Goal: Browse casually

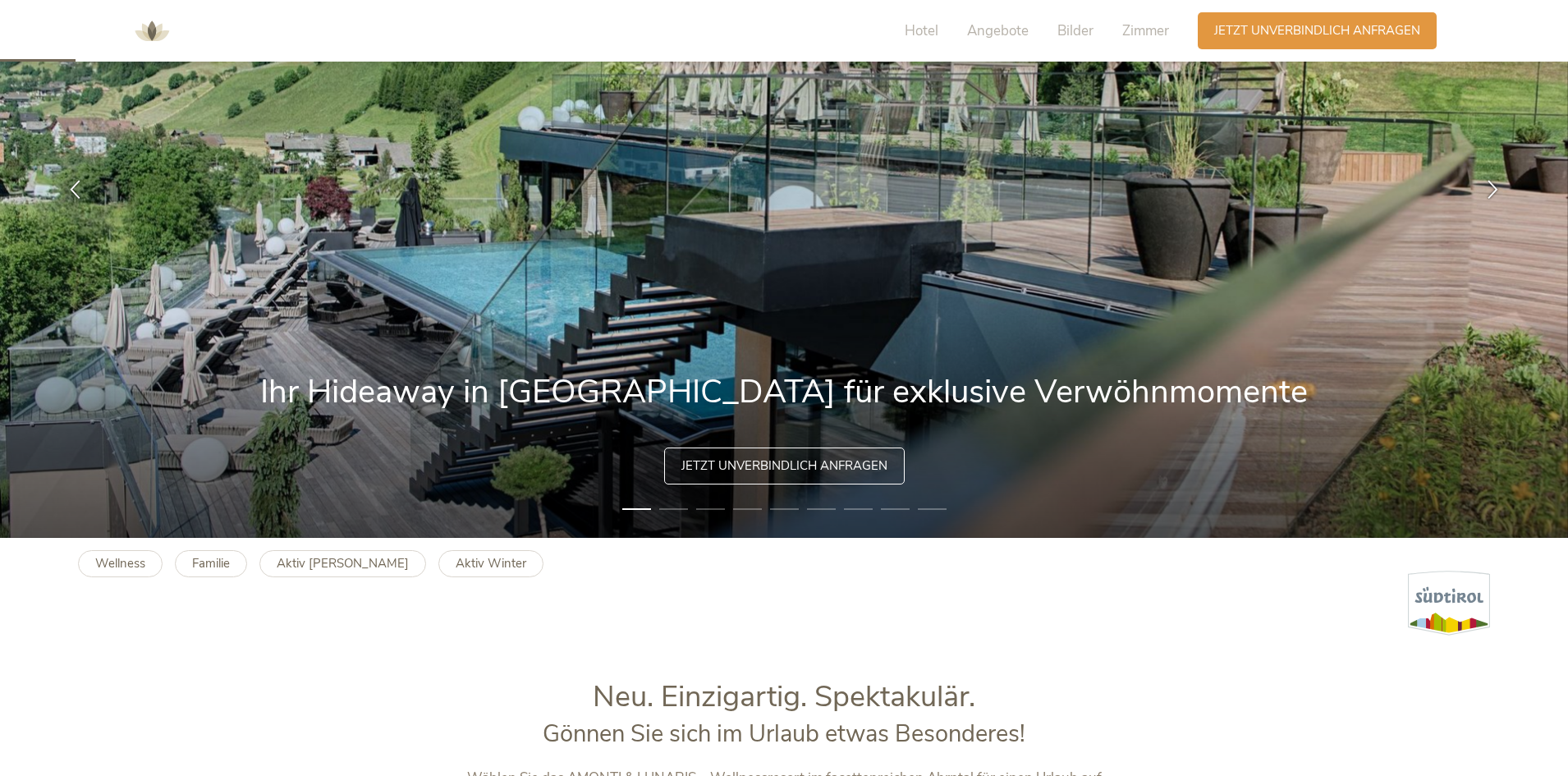
scroll to position [328, 0]
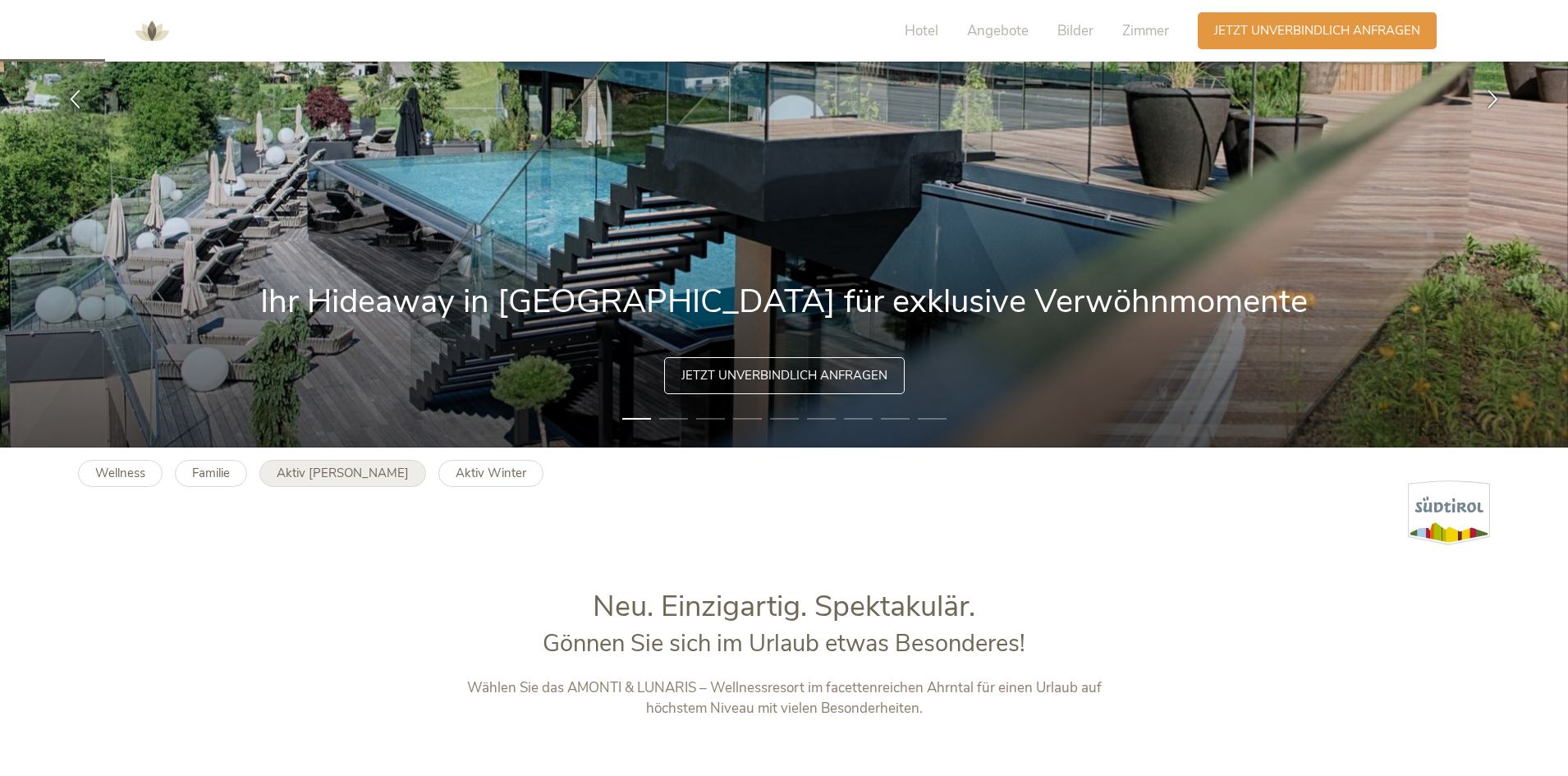
click at [274, 473] on link "Aktiv [PERSON_NAME]" at bounding box center [343, 473] width 167 height 27
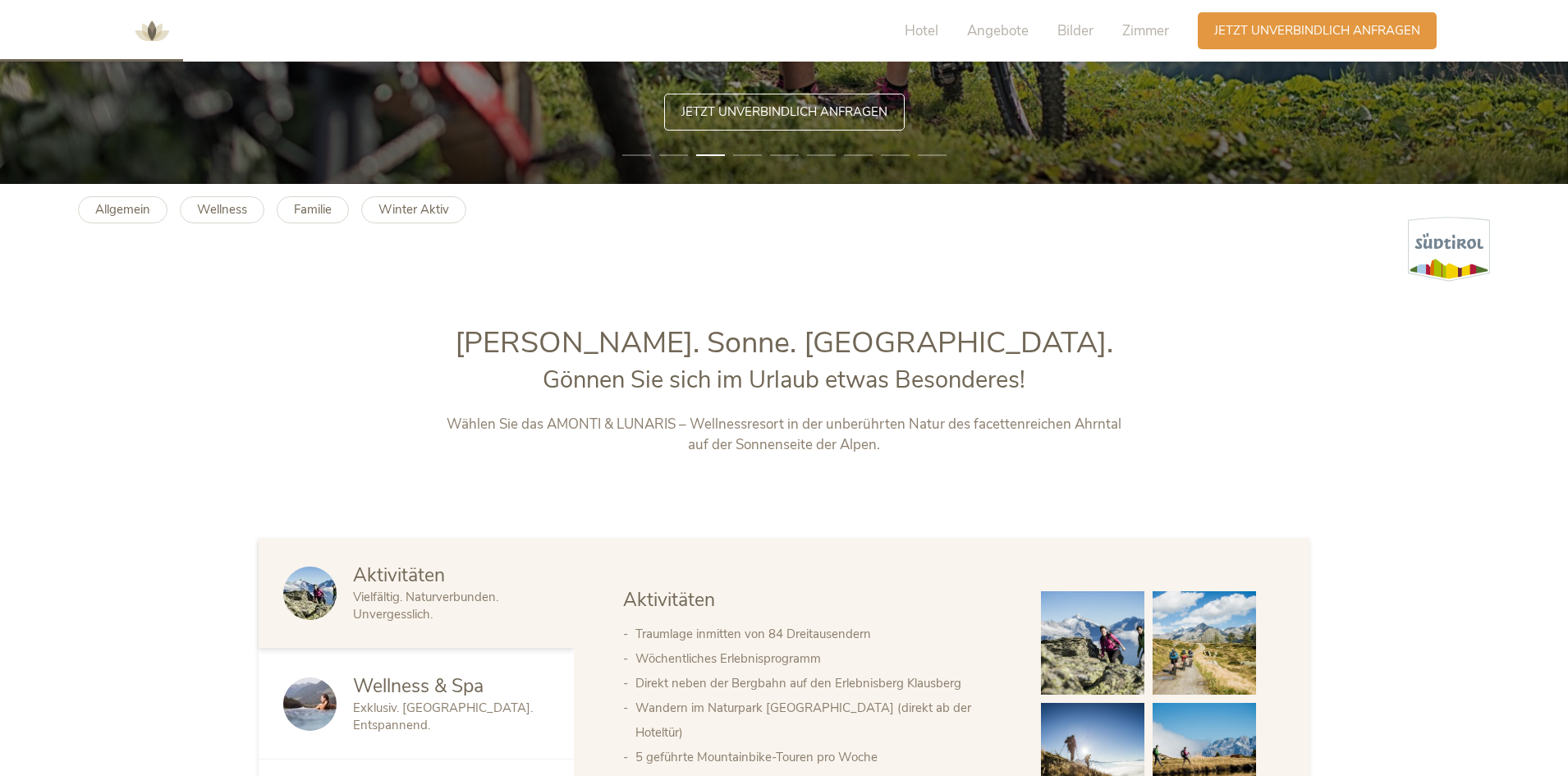
scroll to position [575, 0]
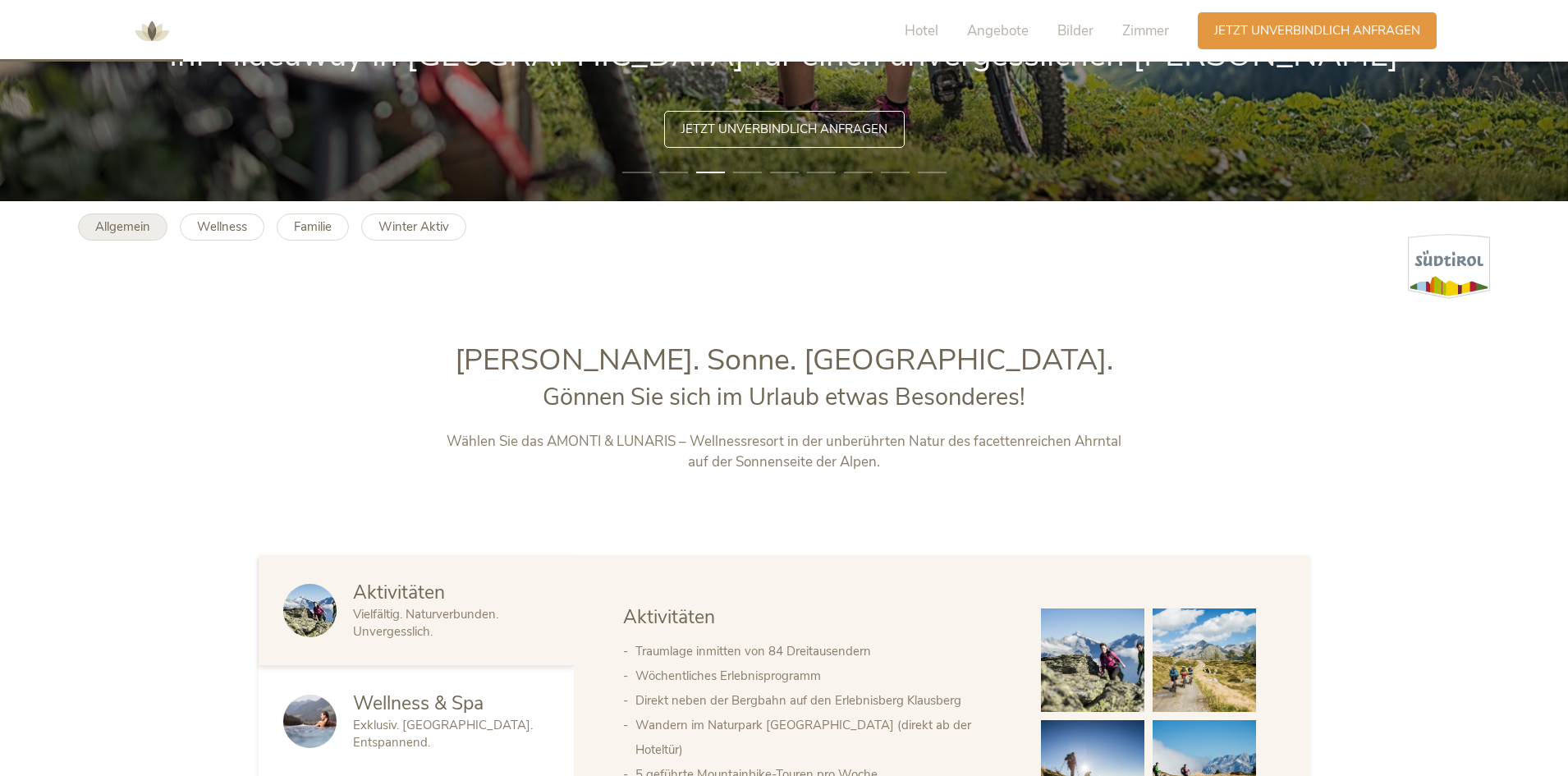
click at [86, 233] on link "Allgemein" at bounding box center [123, 227] width 90 height 27
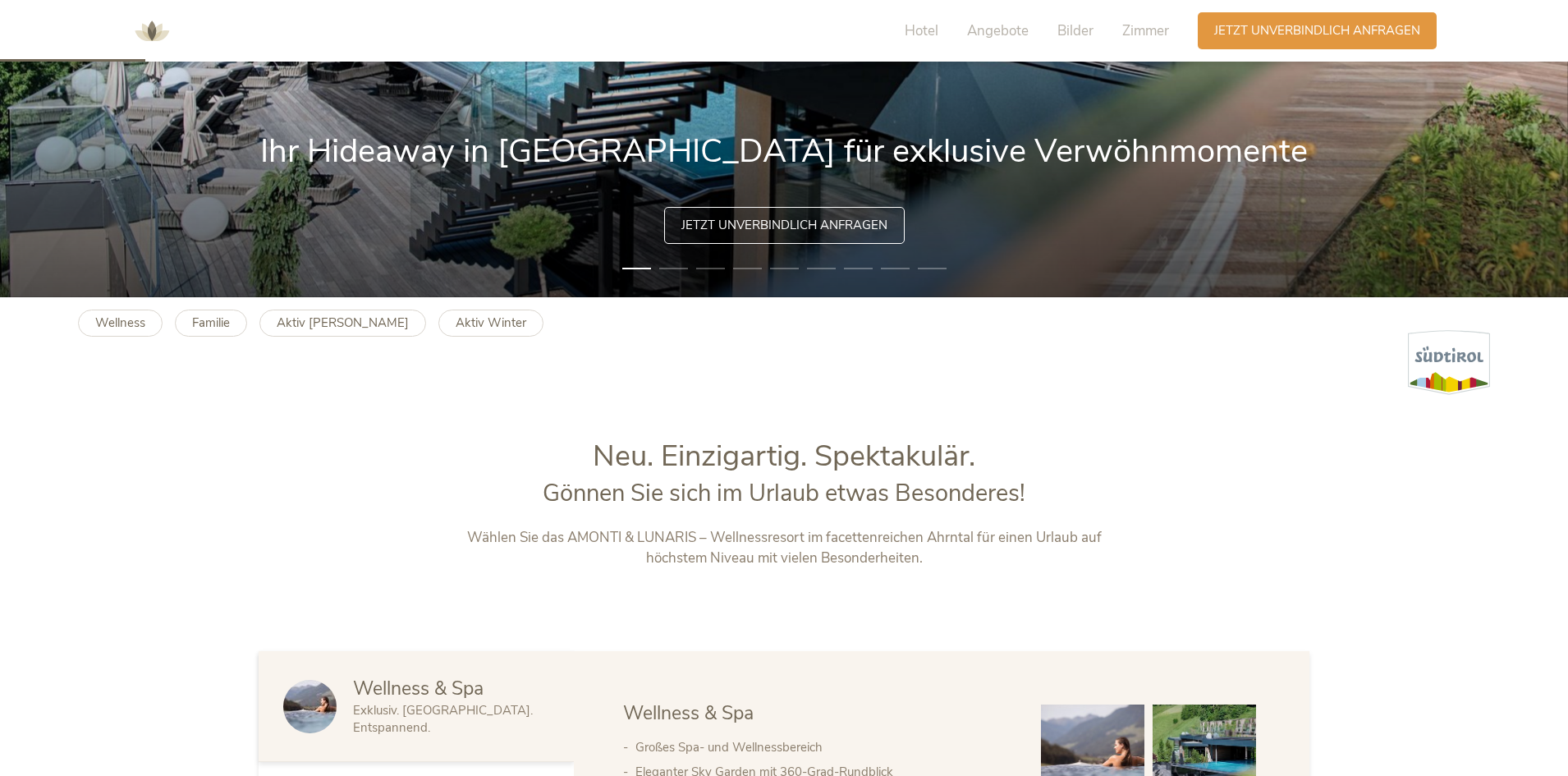
scroll to position [493, 0]
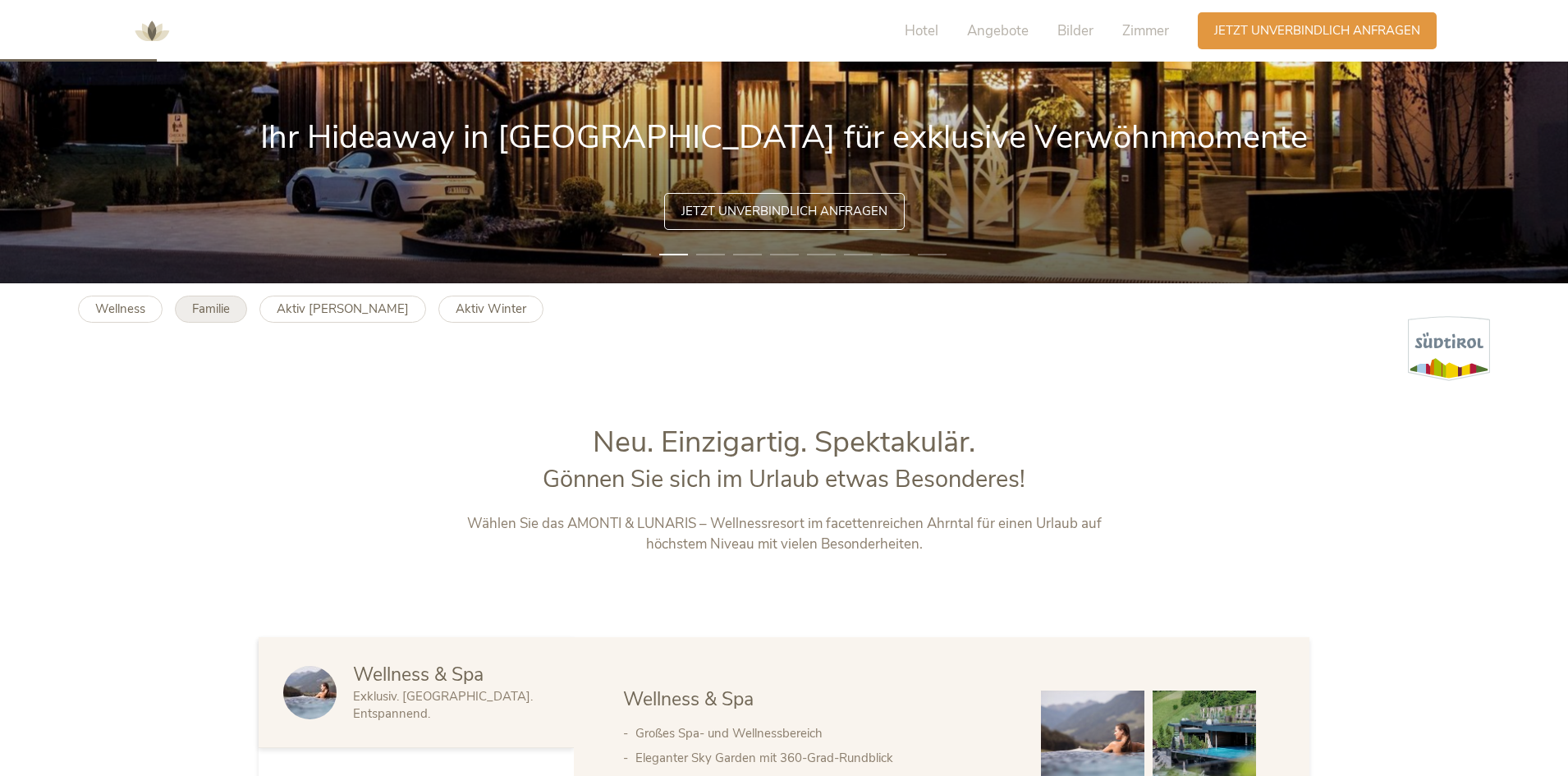
click at [235, 304] on link "Familie" at bounding box center [211, 309] width 73 height 27
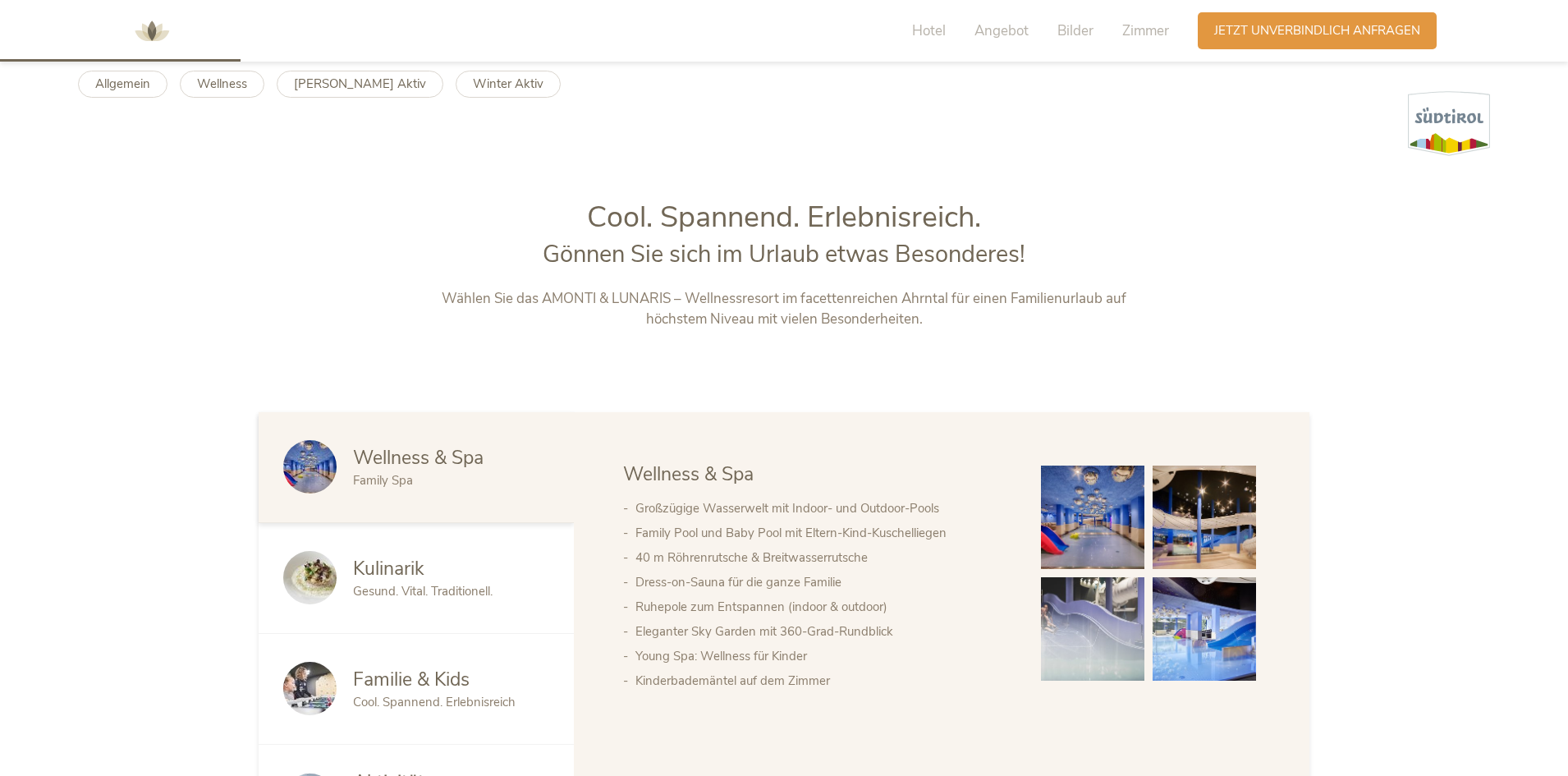
scroll to position [821, 0]
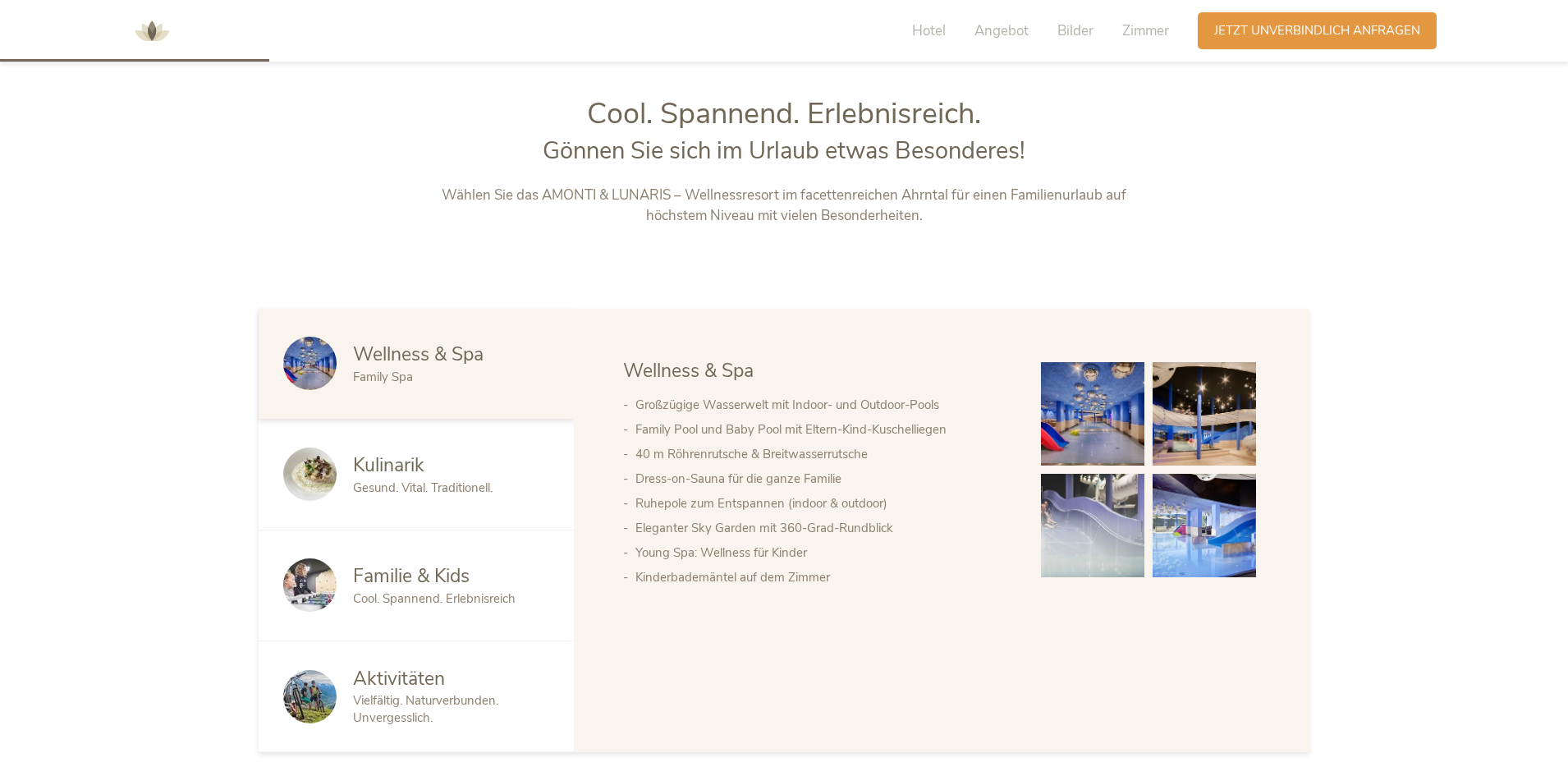
click at [436, 577] on span "Familie & Kids" at bounding box center [411, 576] width 116 height 26
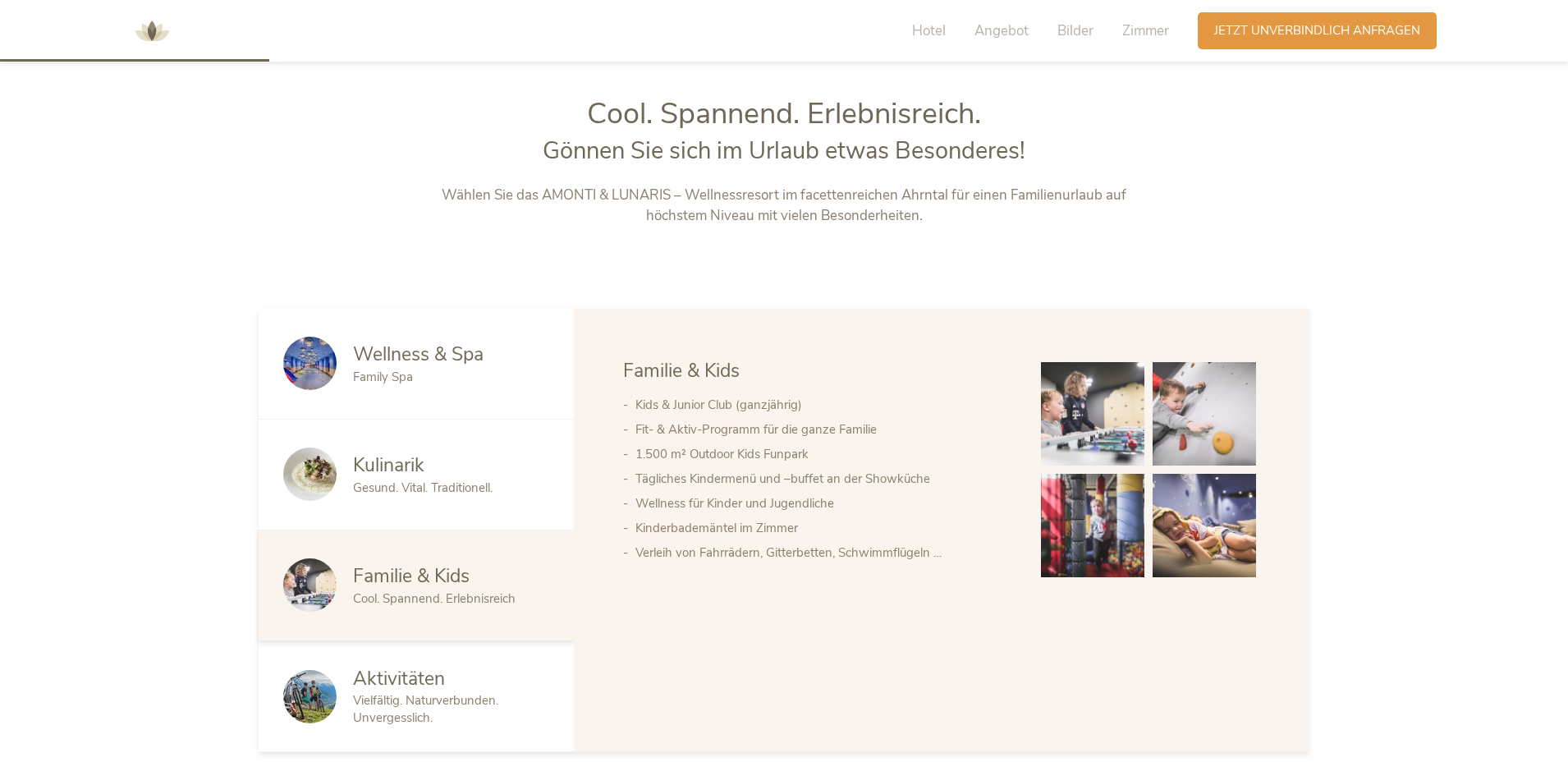
click at [378, 476] on span "Kulinarik" at bounding box center [388, 465] width 72 height 26
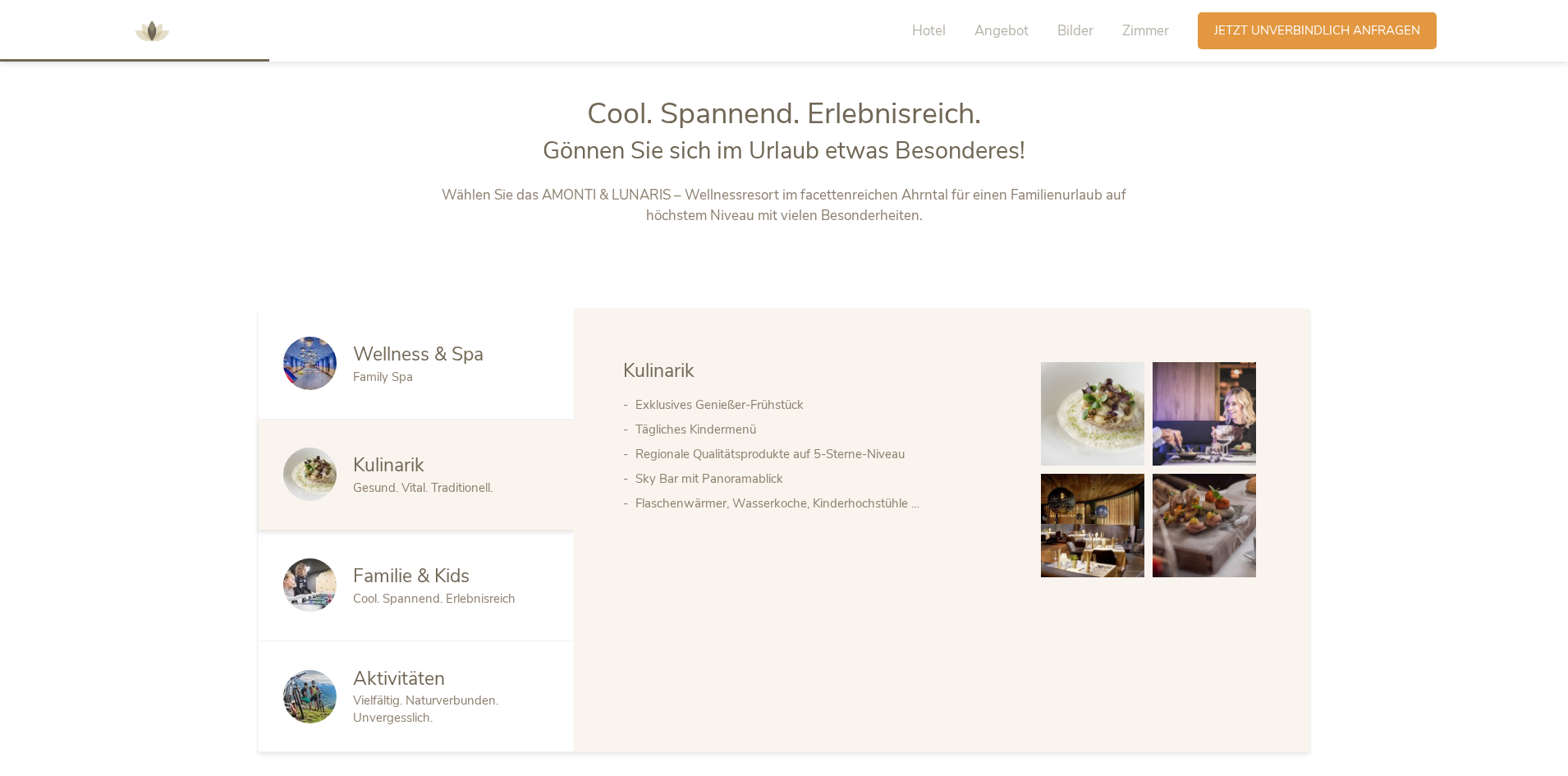
click at [373, 402] on div "Wellness & Spa Family Spa" at bounding box center [416, 364] width 315 height 111
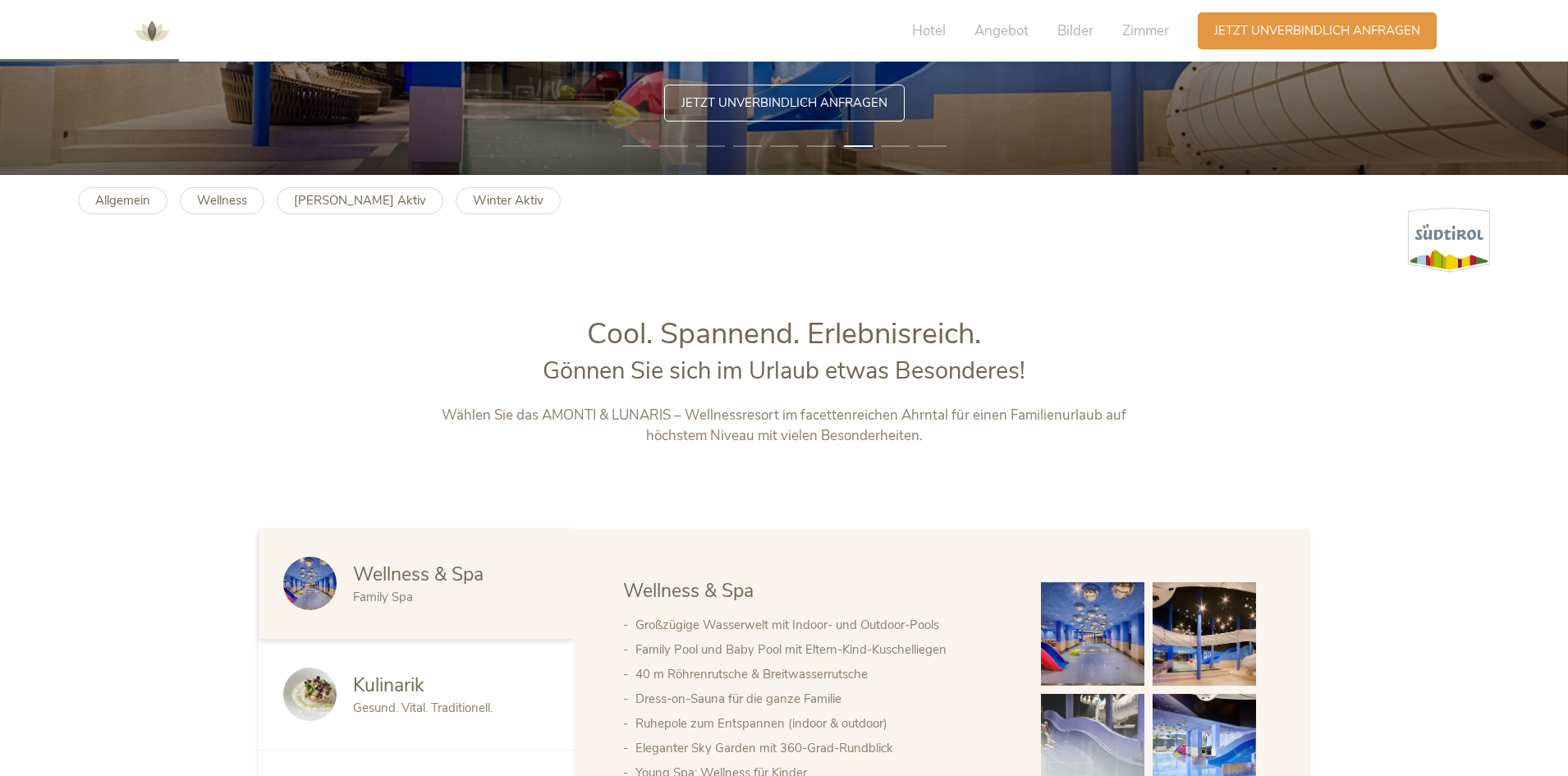
scroll to position [493, 0]
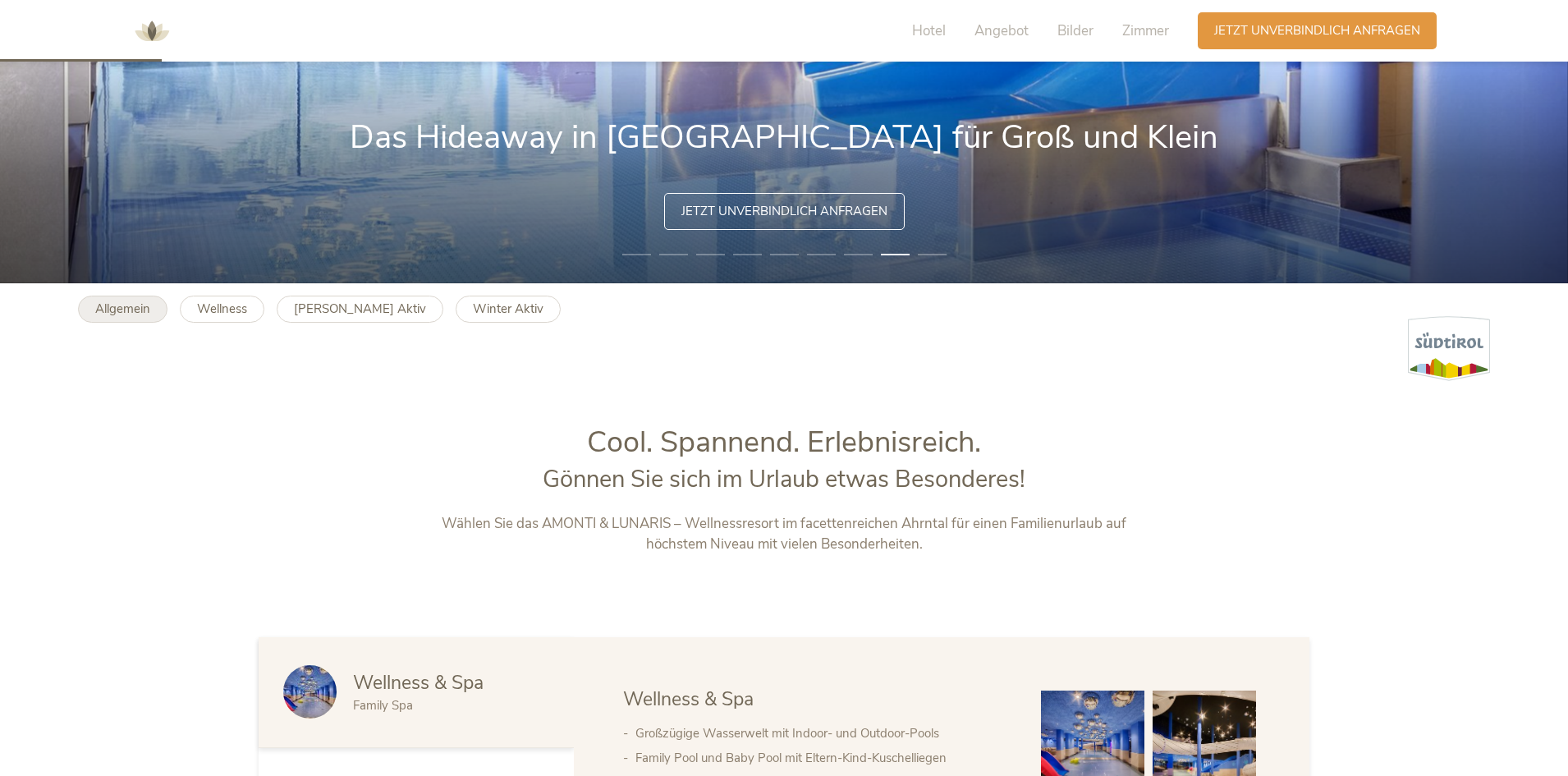
click at [136, 313] on b "Allgemein" at bounding box center [123, 309] width 55 height 16
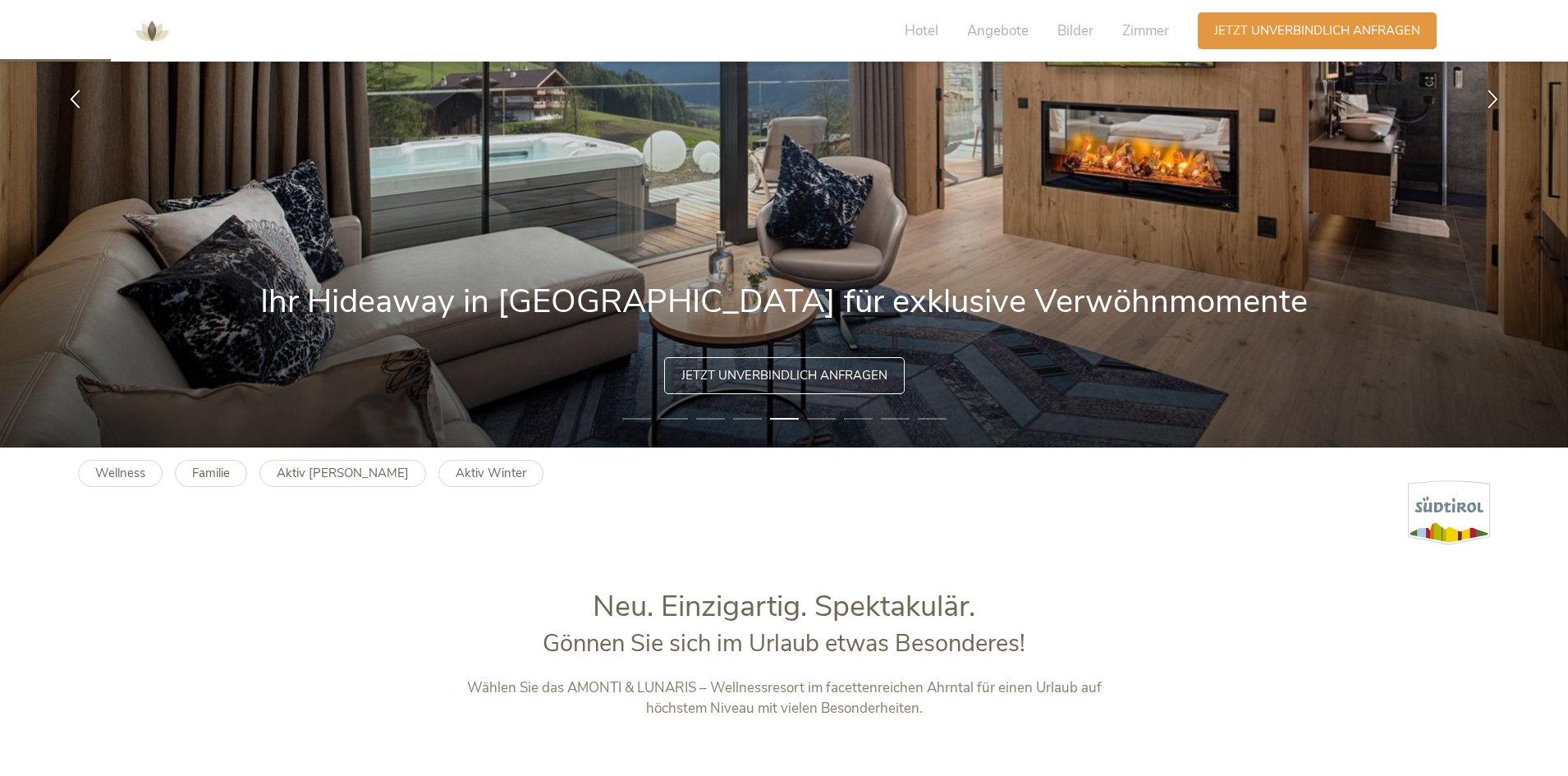
scroll to position [411, 0]
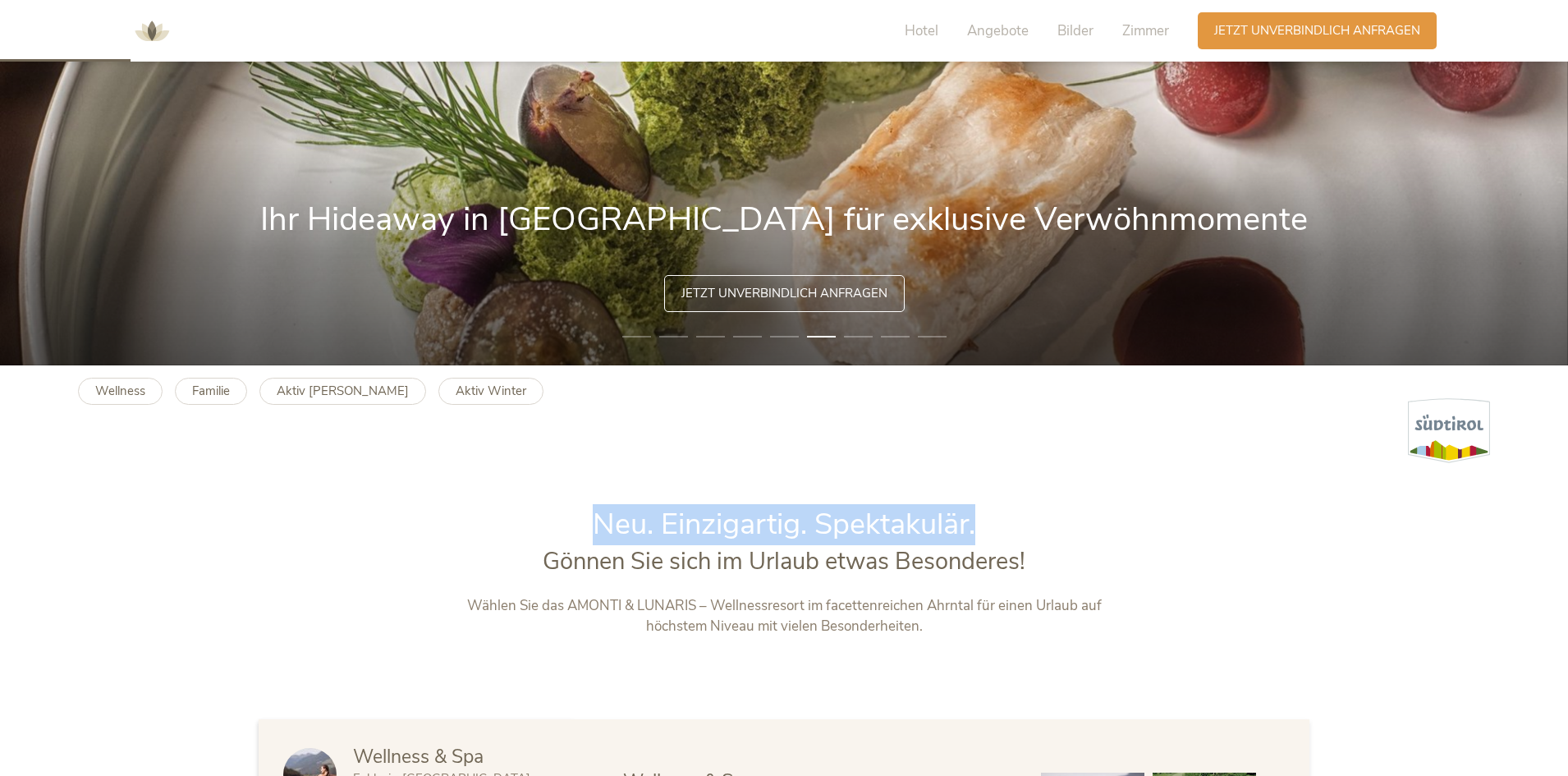
drag, startPoint x: 561, startPoint y: 520, endPoint x: 1007, endPoint y: 528, distance: 446.1
click at [1007, 528] on h1 "Neu. Einzigartig. Spektakulär." at bounding box center [785, 524] width 686 height 41
copy span "Neu. Einzigartig. Spektakulär."
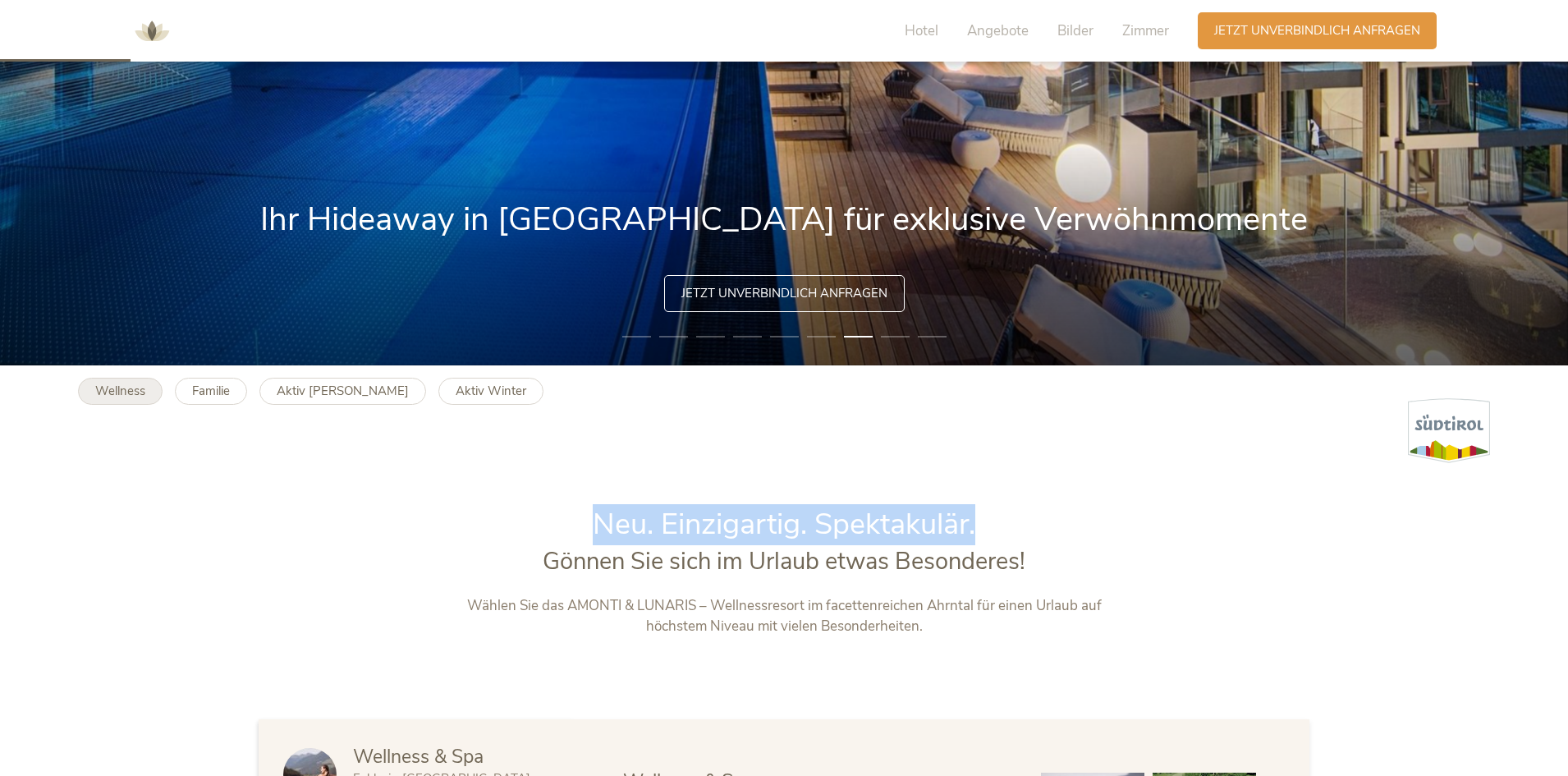
click at [153, 391] on link "Wellness" at bounding box center [120, 391] width 85 height 27
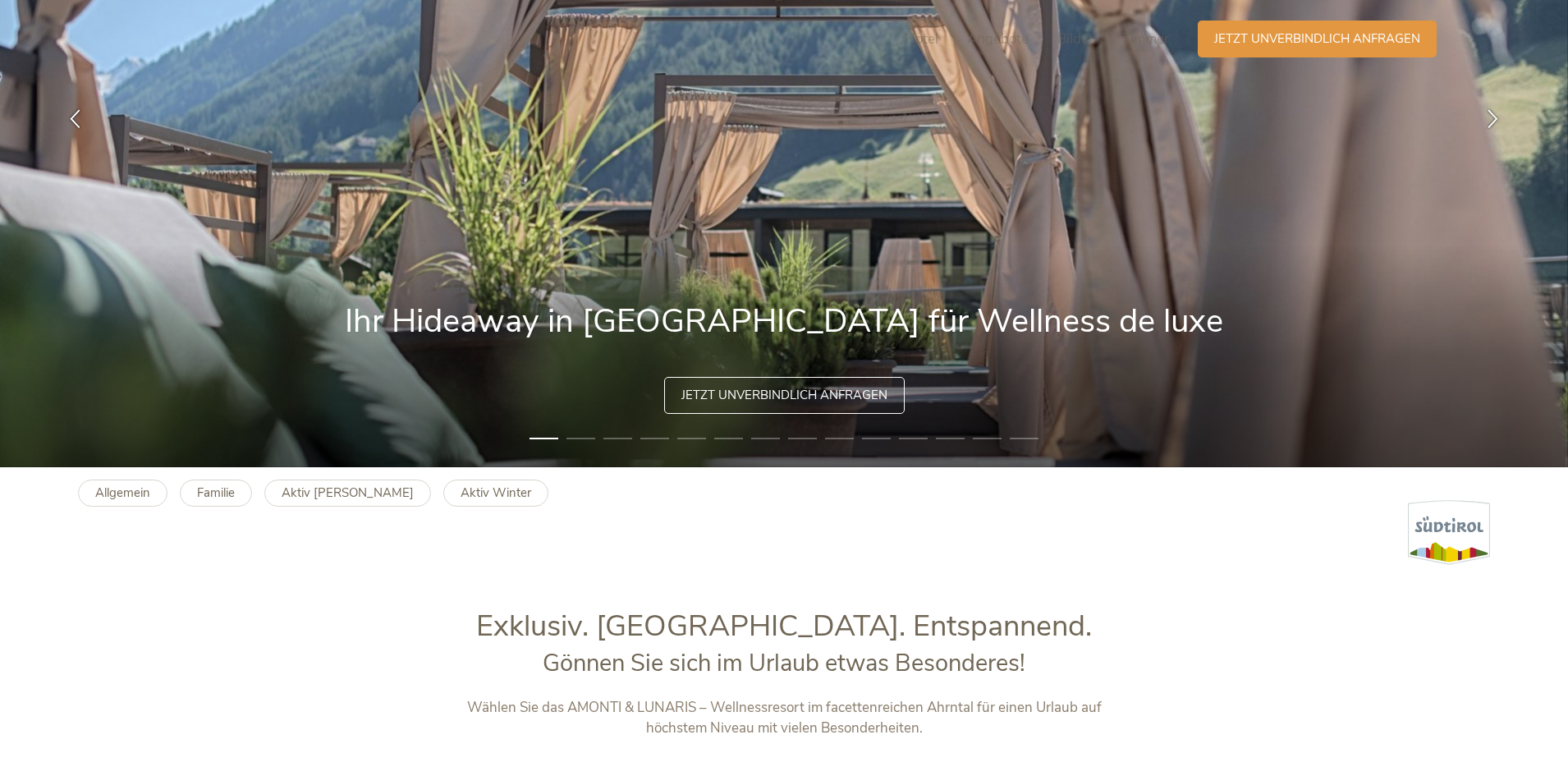
scroll to position [493, 0]
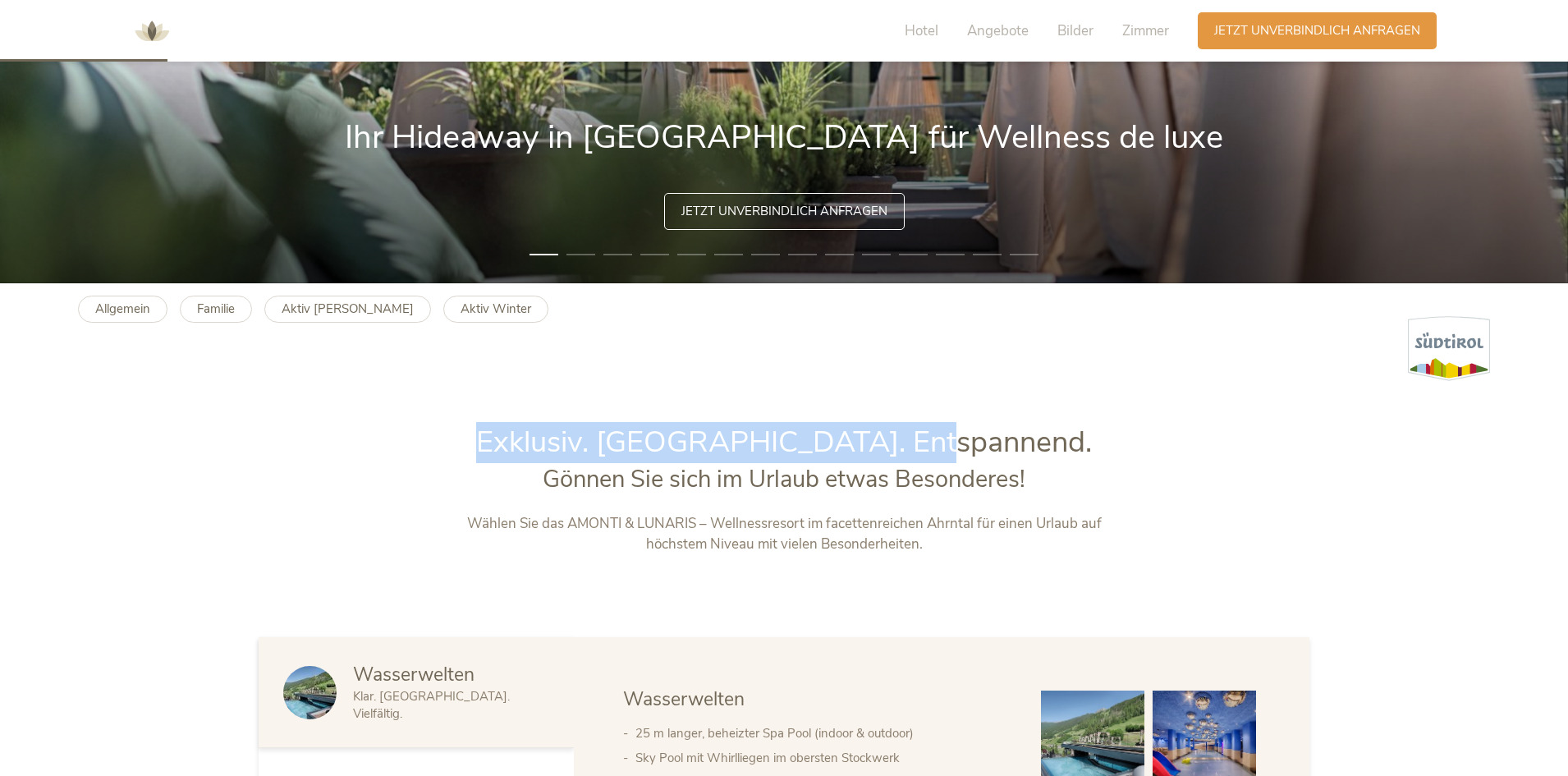
drag, startPoint x: 567, startPoint y: 435, endPoint x: 1038, endPoint y: 424, distance: 471.1
click at [1038, 424] on h1 "Exklusiv. [GEOGRAPHIC_DATA]. Entspannend." at bounding box center [785, 443] width 686 height 41
copy span "Exklusiv. [GEOGRAPHIC_DATA]. Entspannend."
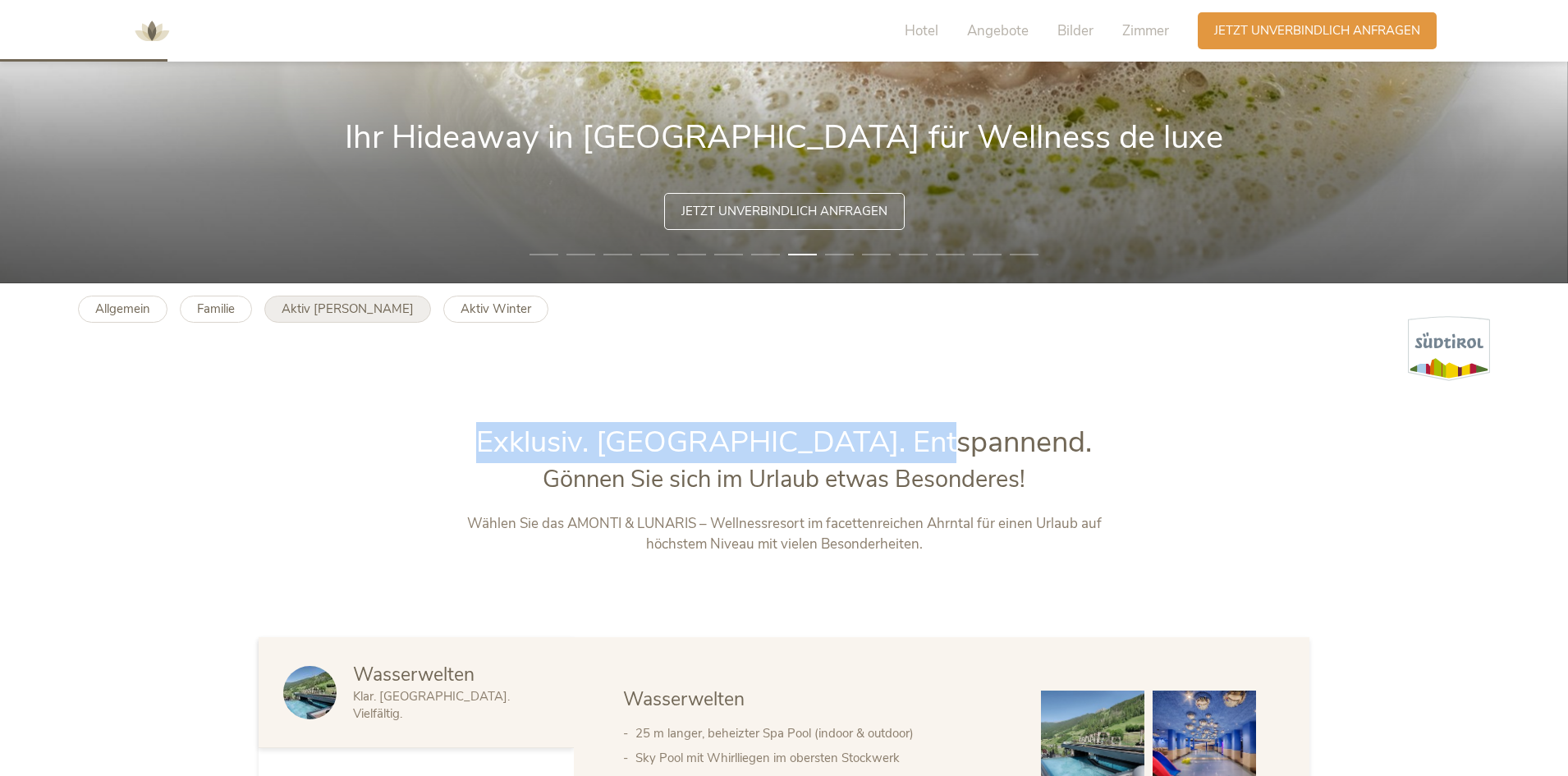
click at [298, 313] on b "Aktiv Sommer" at bounding box center [348, 309] width 132 height 16
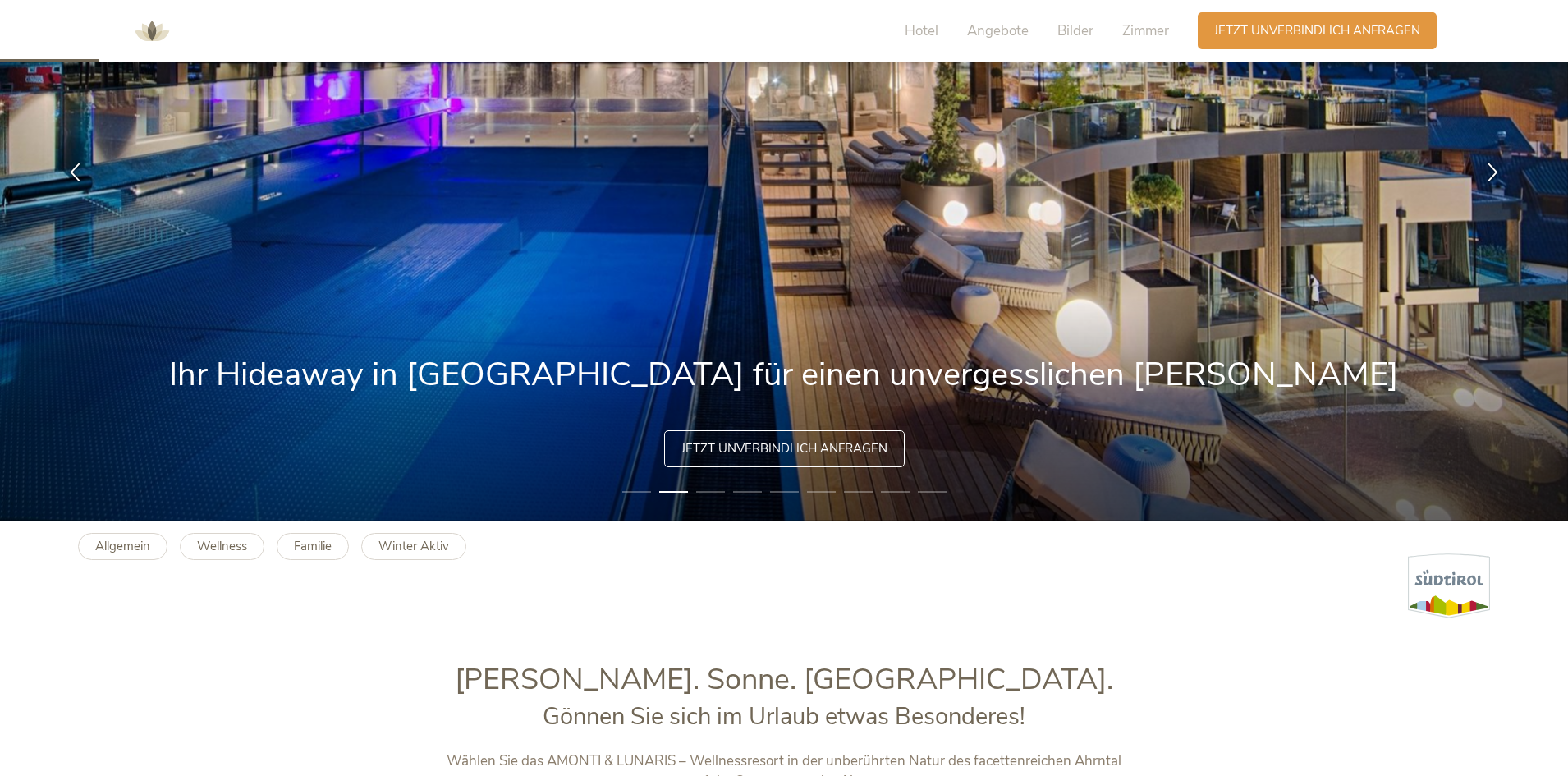
scroll to position [247, 0]
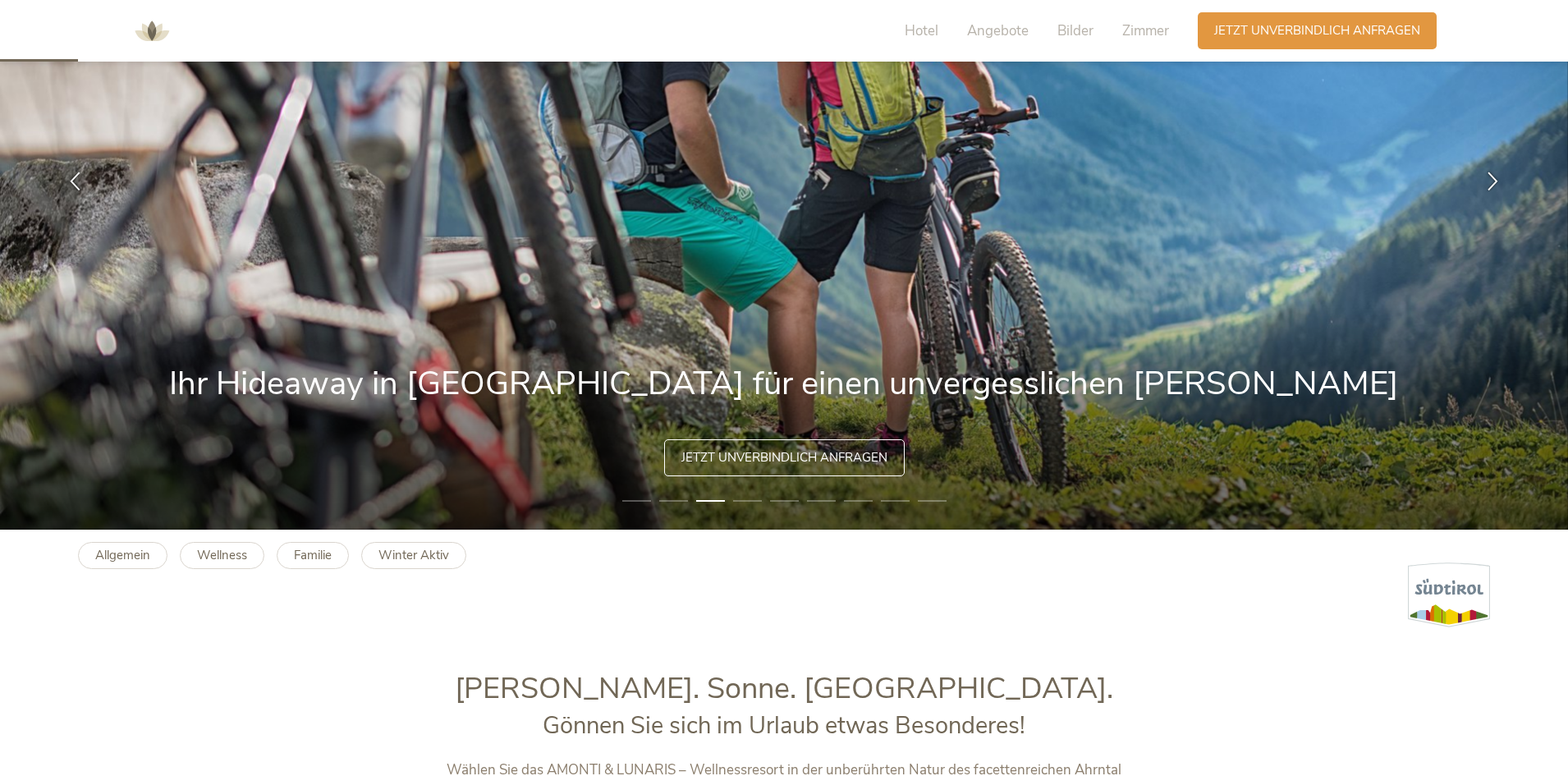
click at [279, 567] on div "Allgemein Wellness Familie Winter Aktiv" at bounding box center [279, 549] width 401 height 40
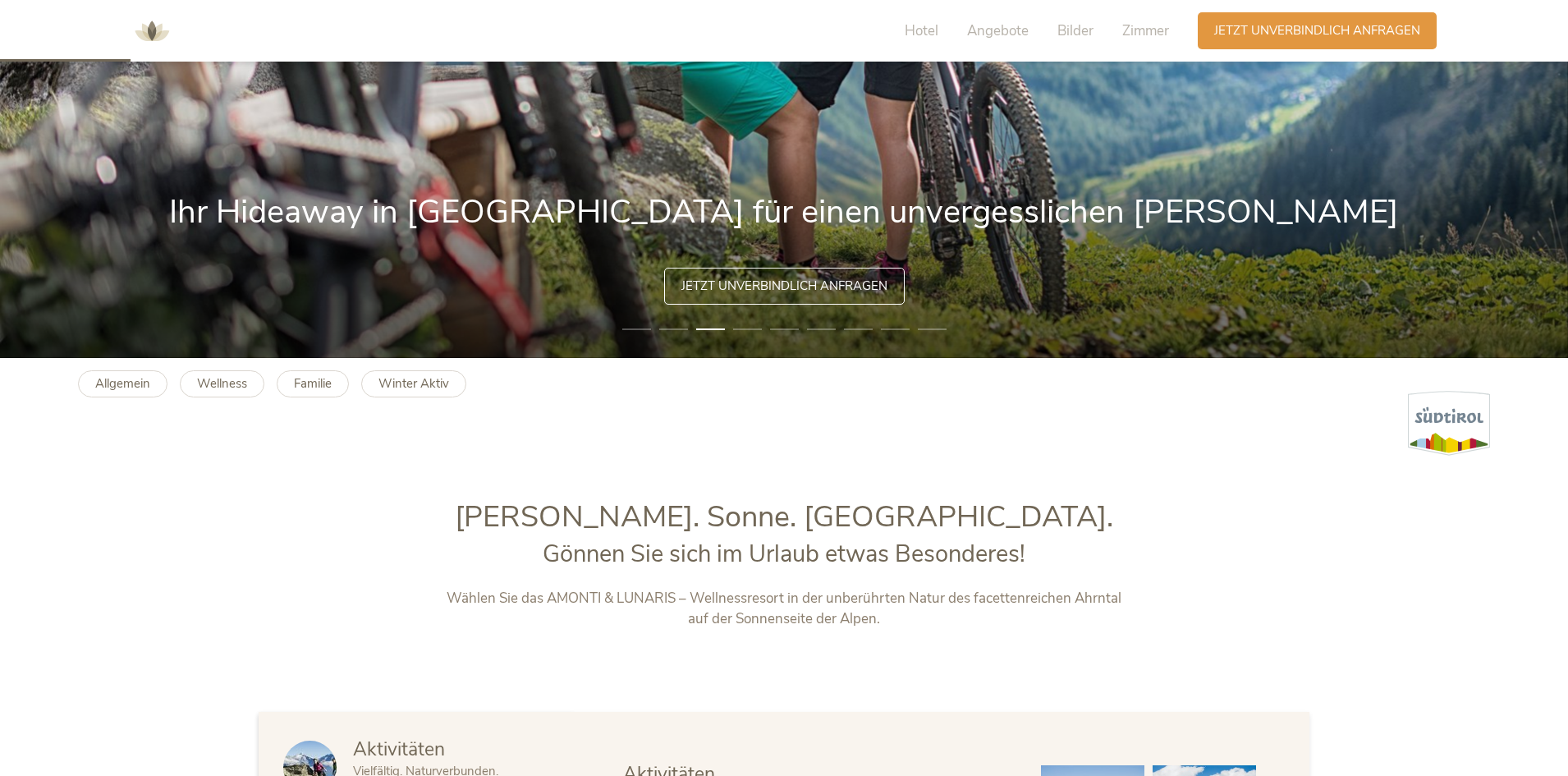
scroll to position [411, 0]
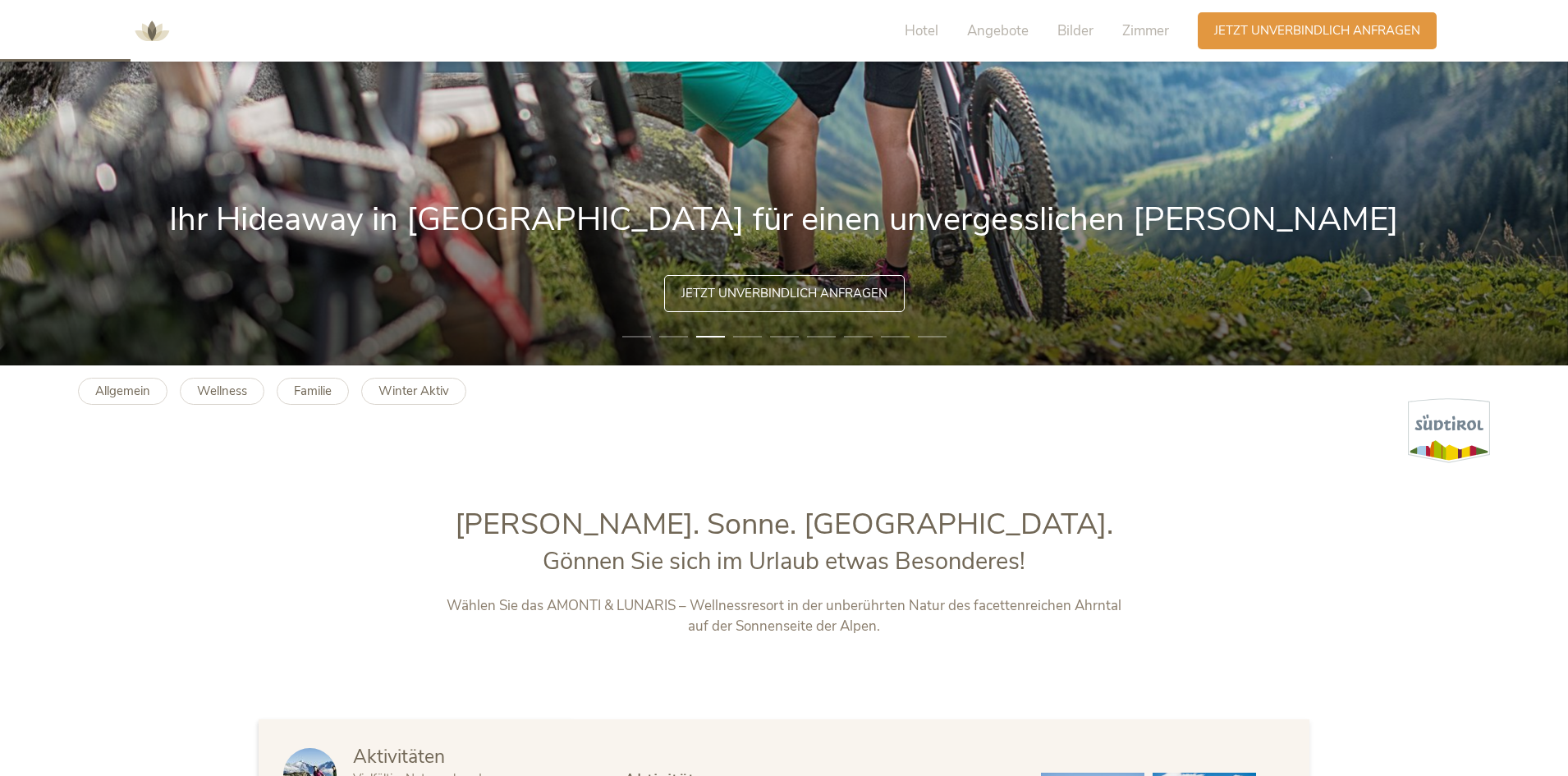
drag, startPoint x: 600, startPoint y: 520, endPoint x: 623, endPoint y: 517, distance: 23.2
click at [623, 517] on h1 "Sommer. Sonne. Südtirol." at bounding box center [785, 524] width 686 height 41
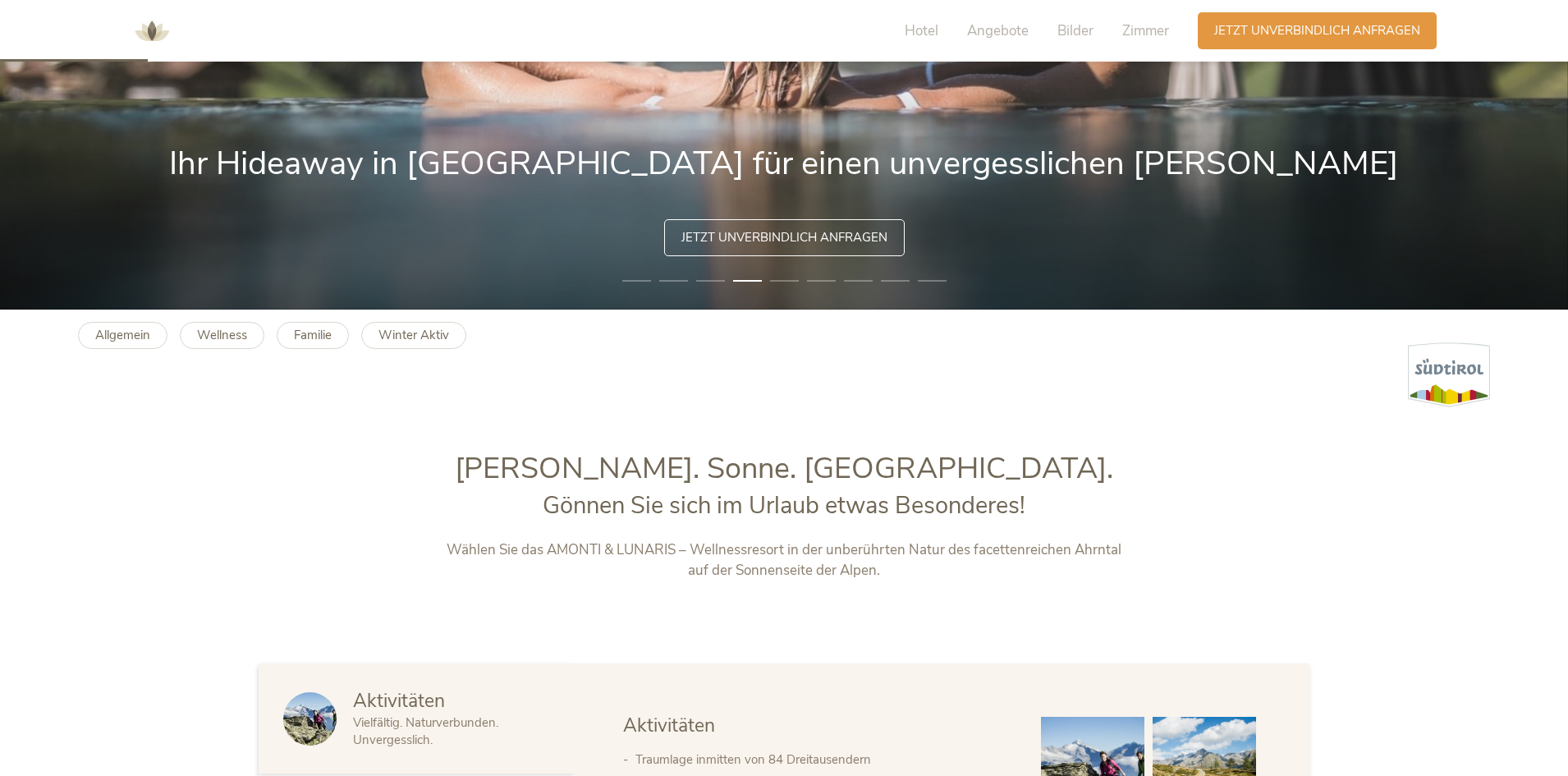
scroll to position [493, 0]
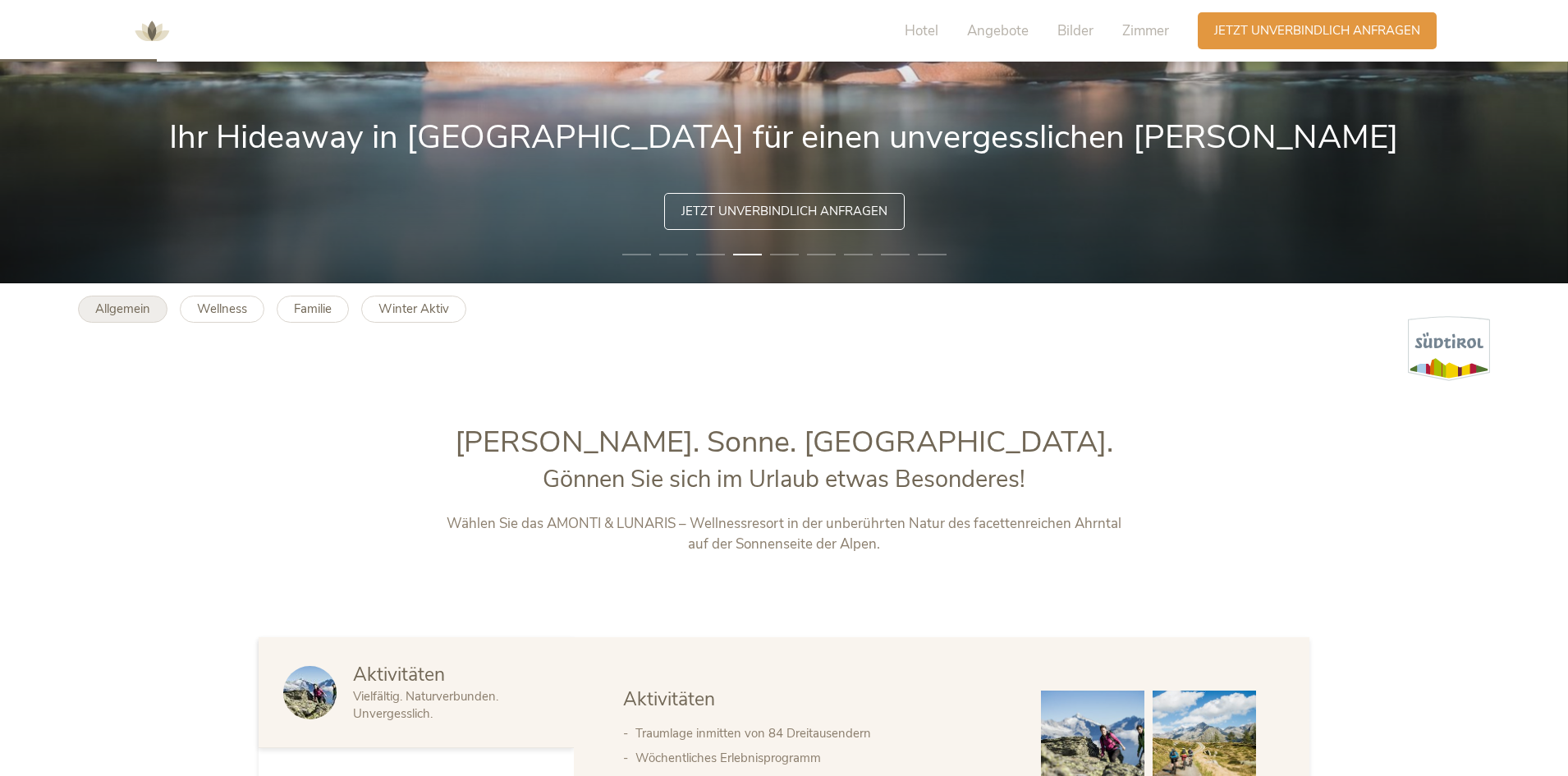
click at [104, 302] on b "Allgemein" at bounding box center [123, 309] width 55 height 16
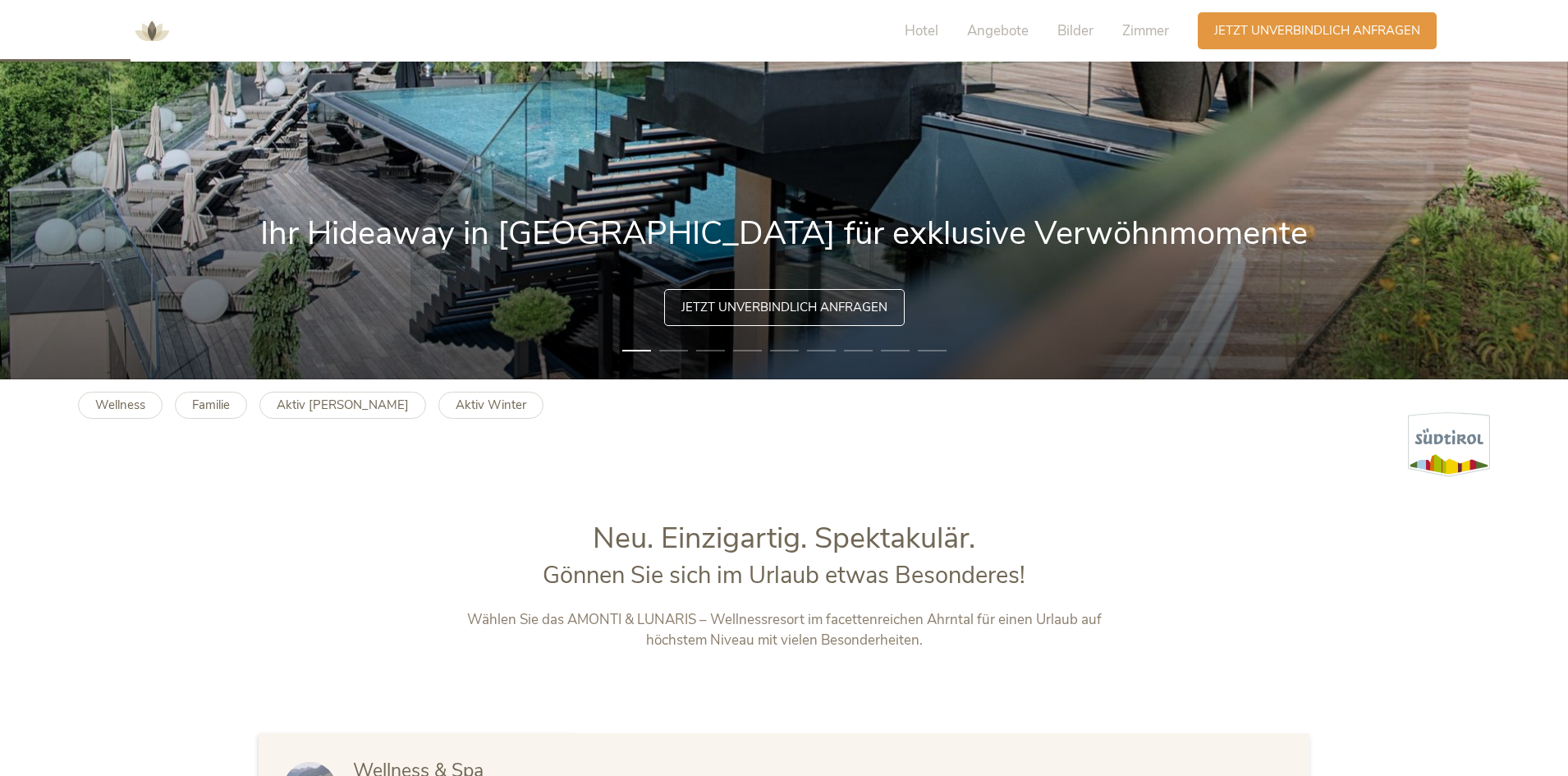
scroll to position [411, 0]
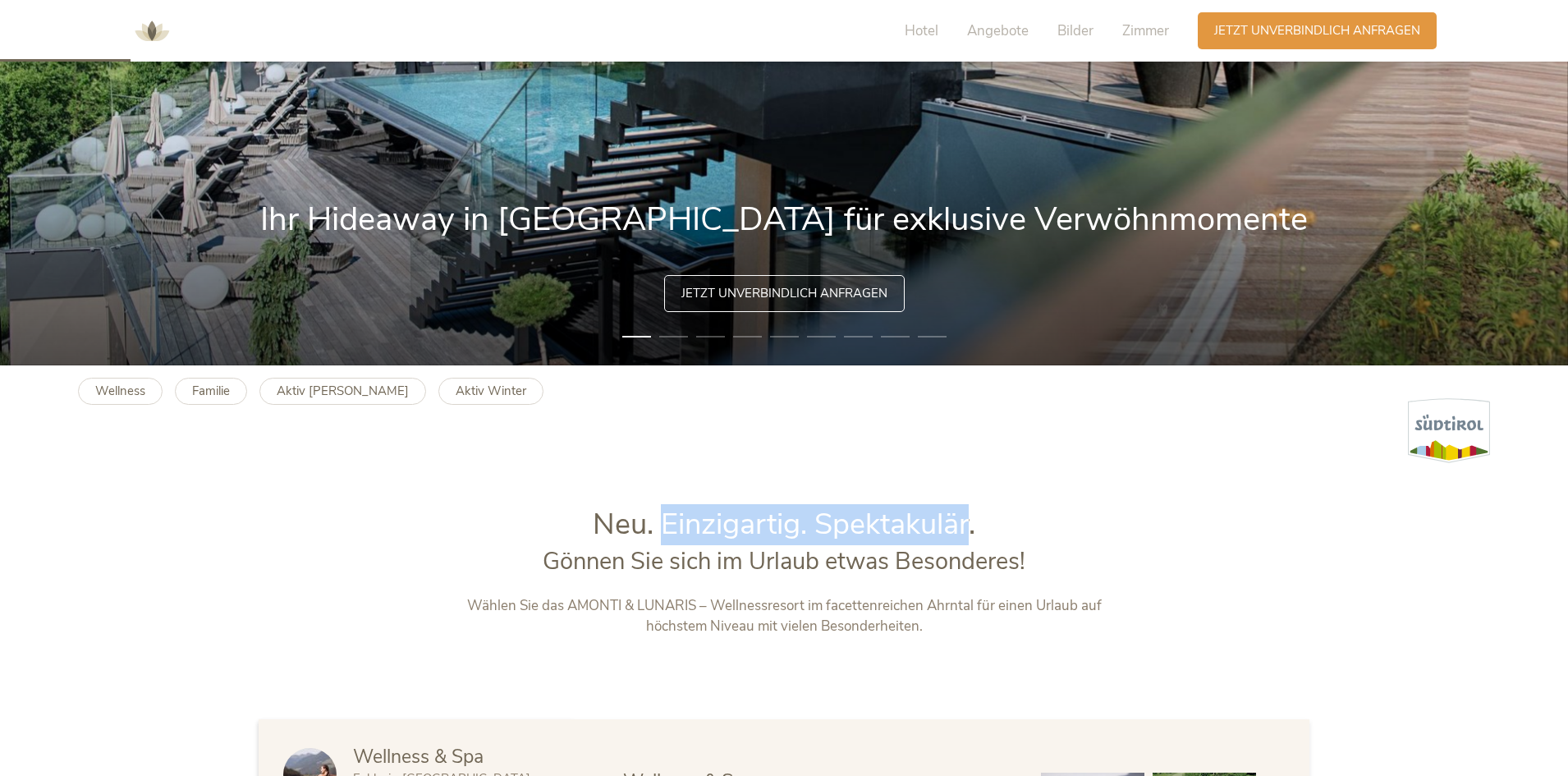
drag, startPoint x: 658, startPoint y: 524, endPoint x: 969, endPoint y: 528, distance: 311.0
click at [969, 528] on span "Neu. Einzigartig. Spektakulär." at bounding box center [784, 524] width 383 height 40
copy span "Einzigartig. Spektakulär"
click at [287, 386] on b "Aktiv Sommer" at bounding box center [343, 391] width 132 height 16
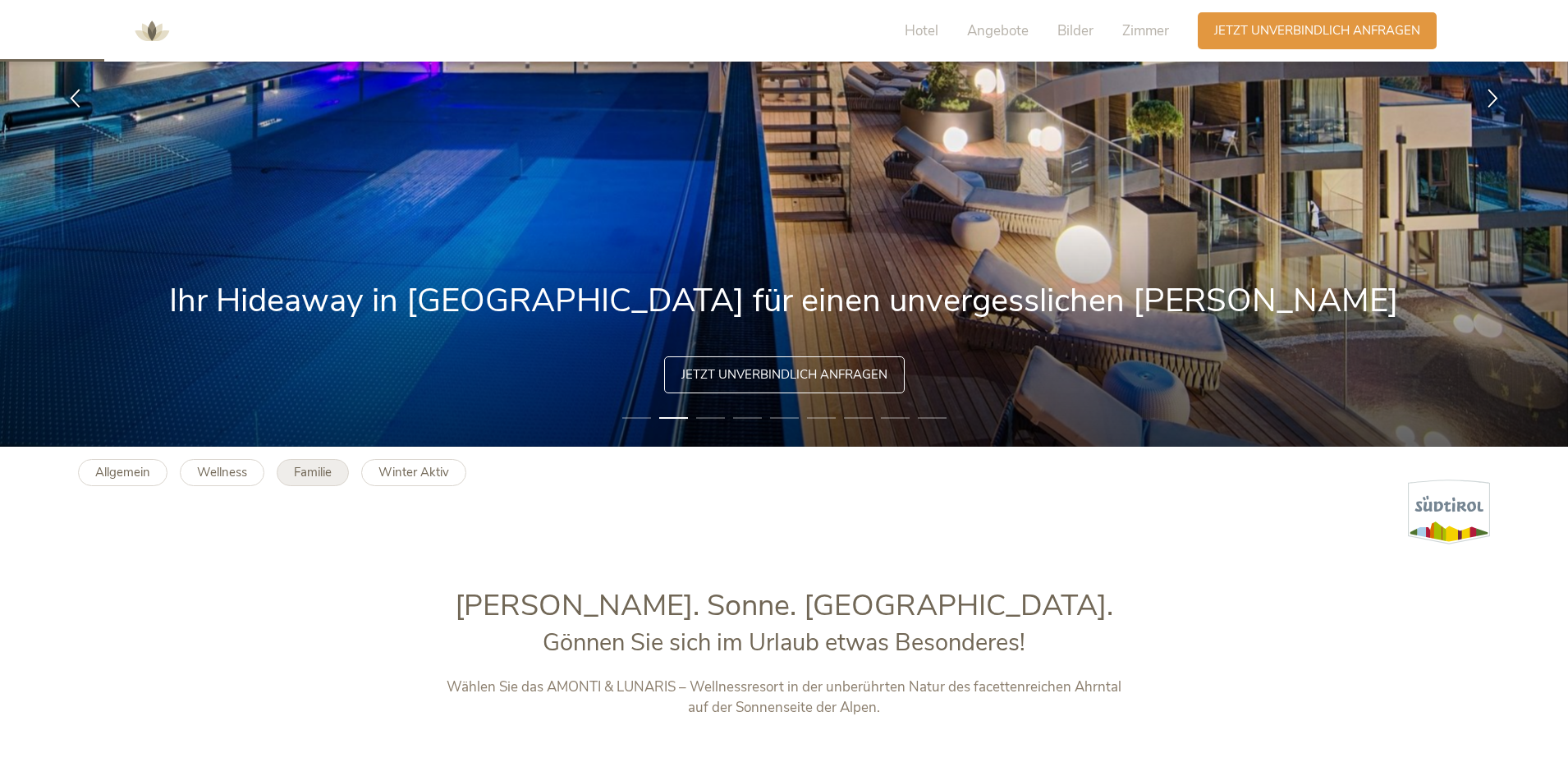
scroll to position [328, 0]
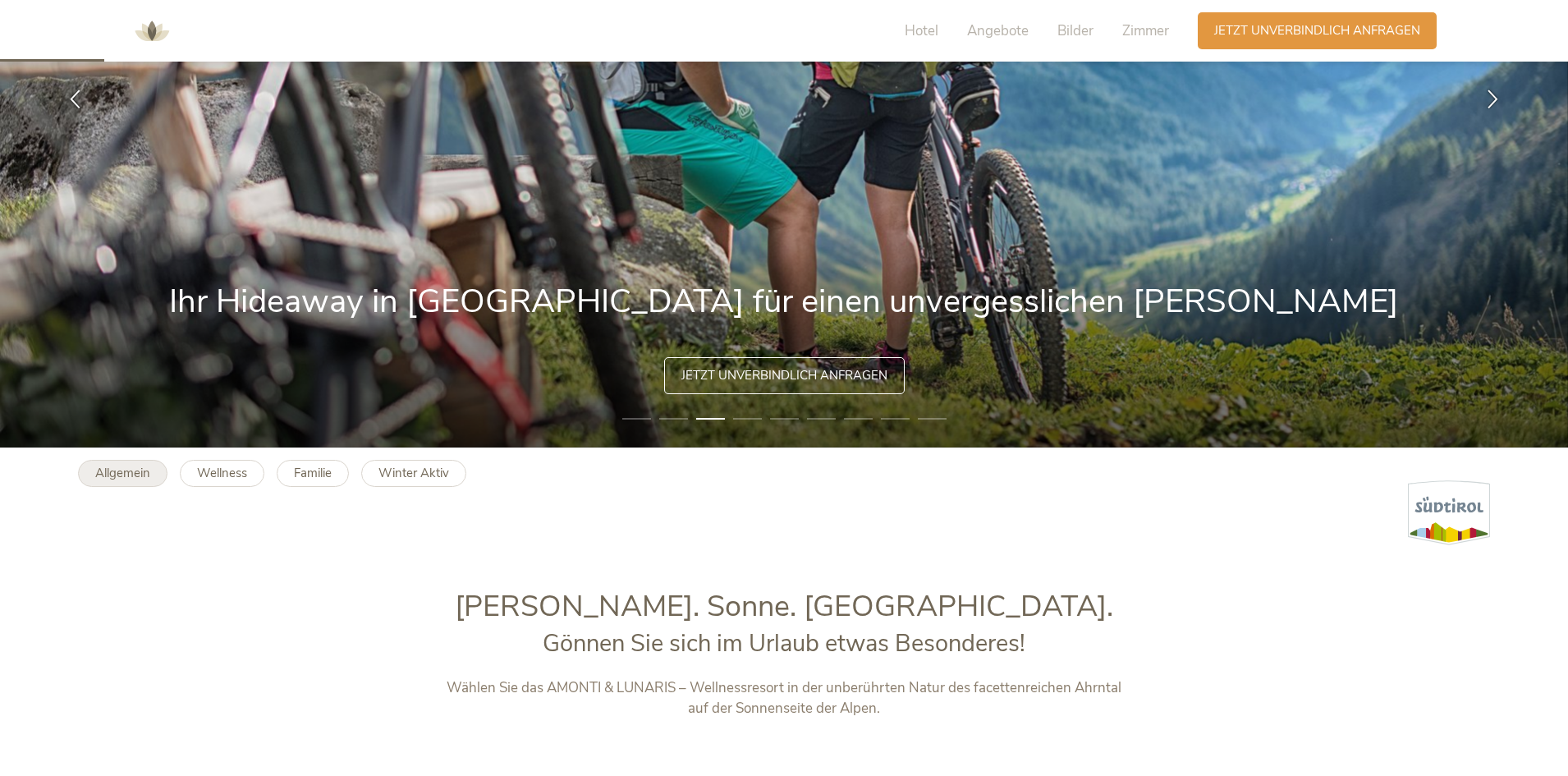
click at [98, 468] on b "Allgemein" at bounding box center [123, 473] width 55 height 16
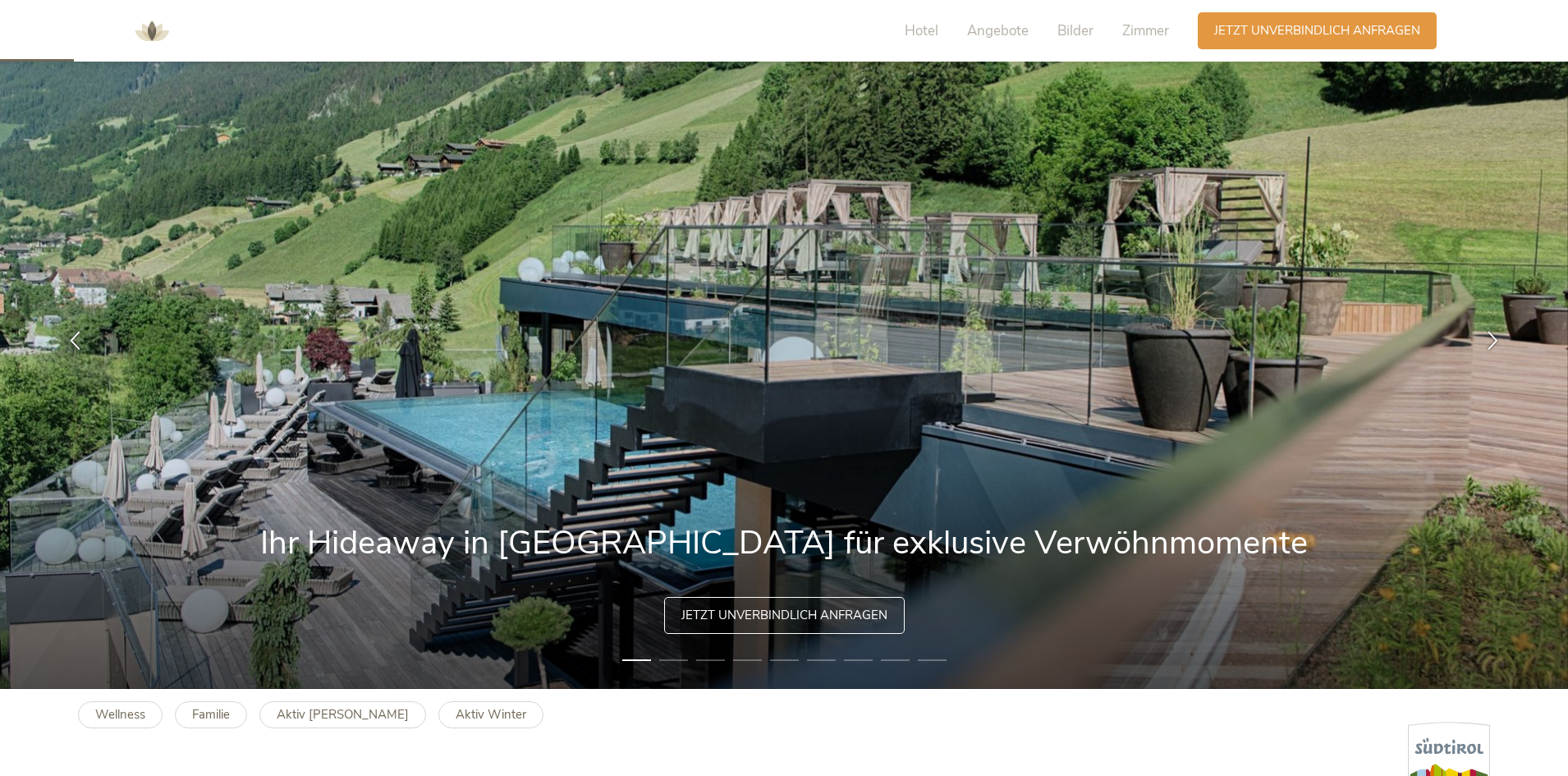
scroll to position [411, 0]
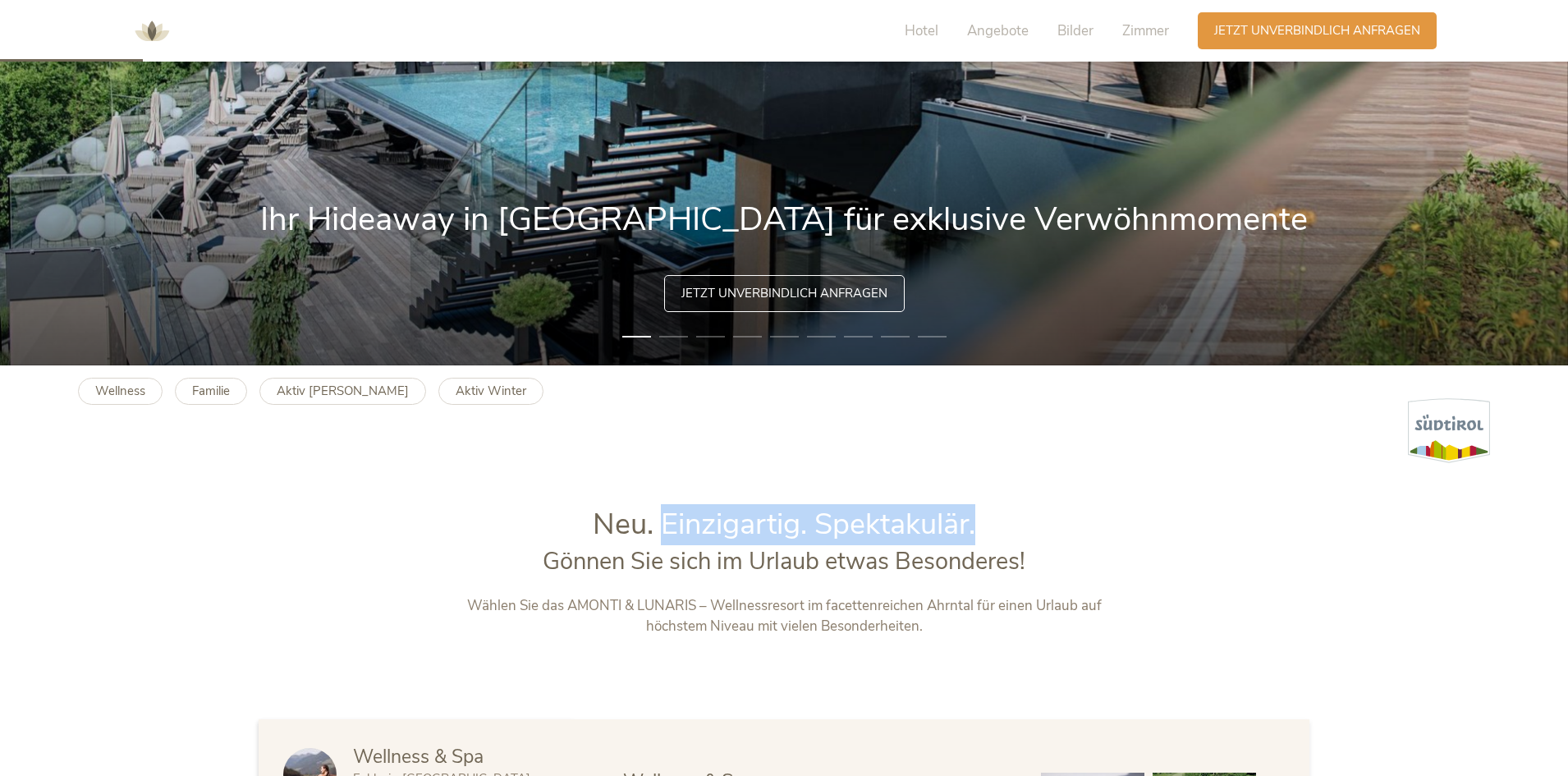
drag, startPoint x: 666, startPoint y: 529, endPoint x: 994, endPoint y: 518, distance: 328.2
click at [994, 518] on h1 "Neu. Einzigartig. Spektakulär." at bounding box center [785, 524] width 686 height 41
copy span "Einzigartig. Spektakulär."
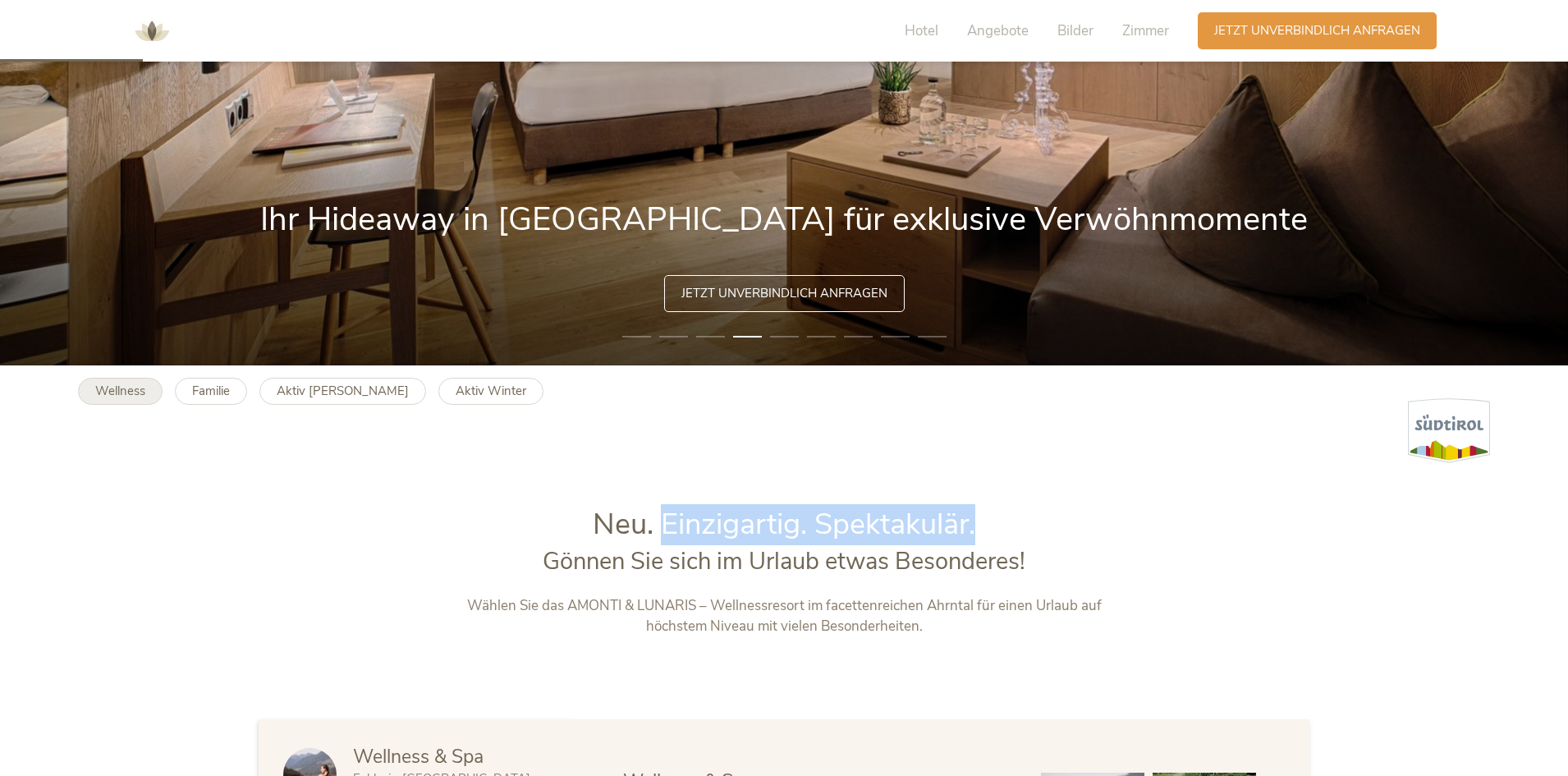
click at [139, 386] on b "Wellness" at bounding box center [120, 391] width 50 height 16
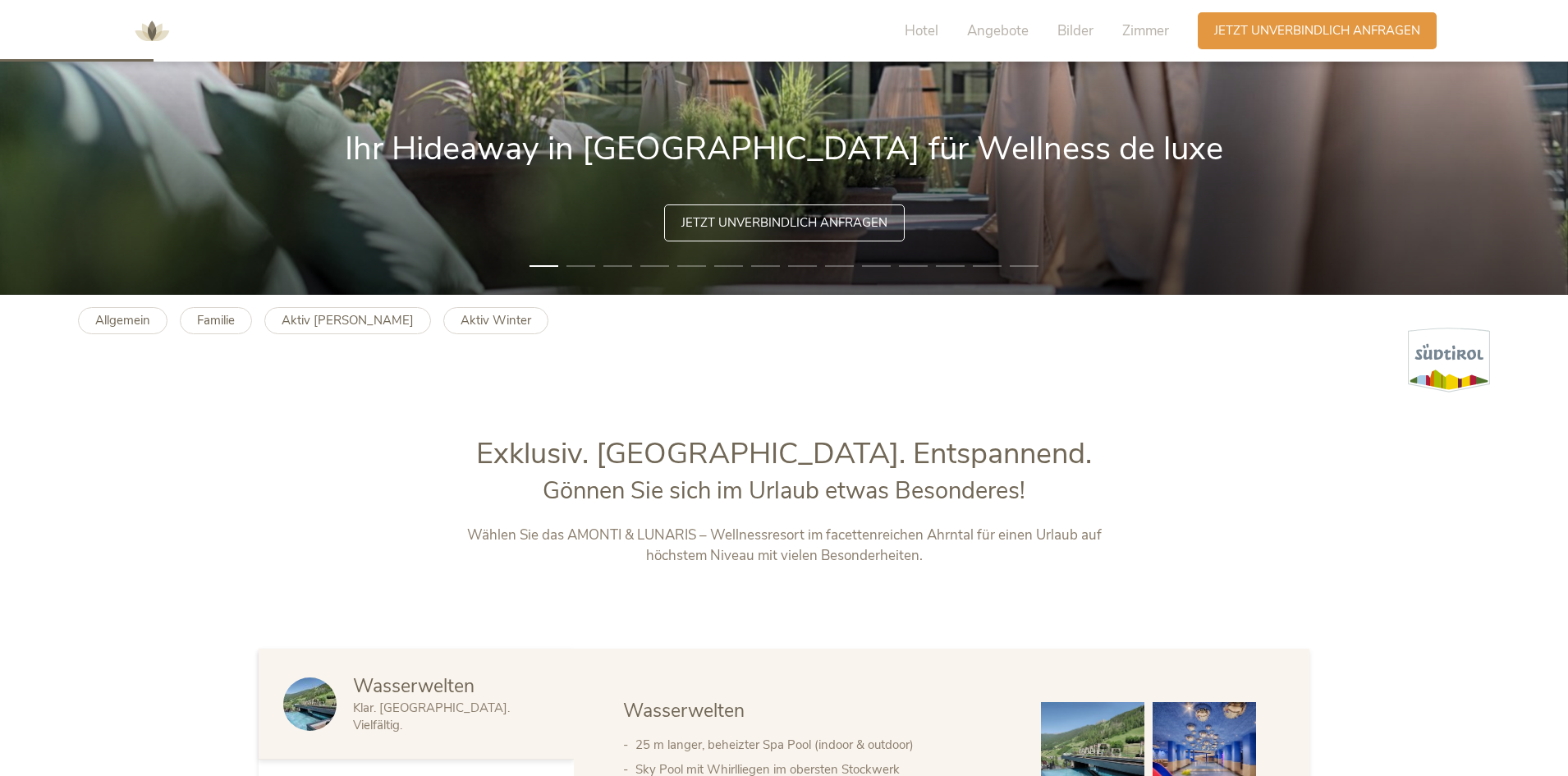
scroll to position [493, 0]
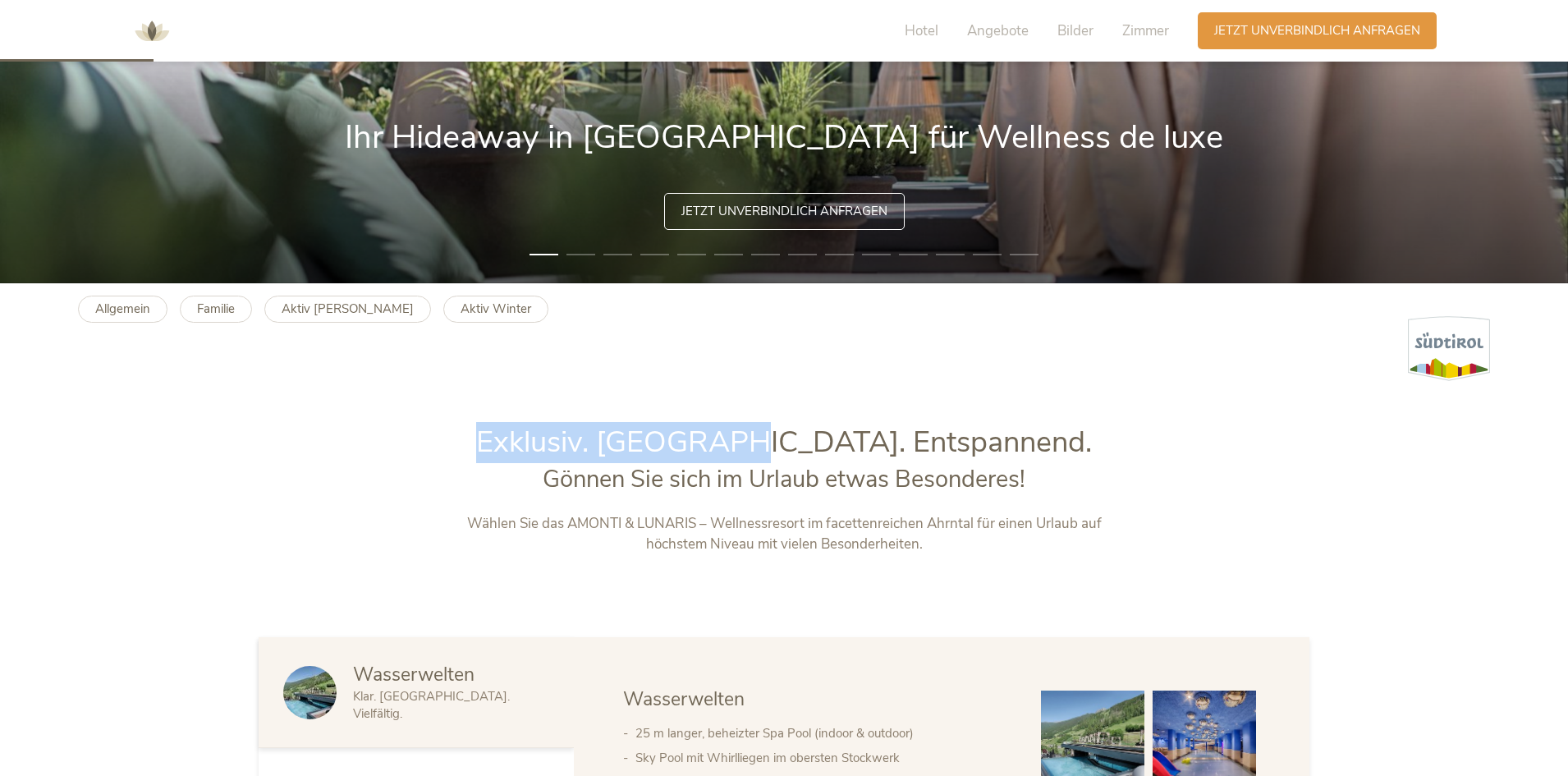
drag, startPoint x: 806, startPoint y: 442, endPoint x: 514, endPoint y: 447, distance: 292.0
click at [514, 447] on h1 "Exklusiv. Luxuriös. Entspannend." at bounding box center [785, 443] width 686 height 41
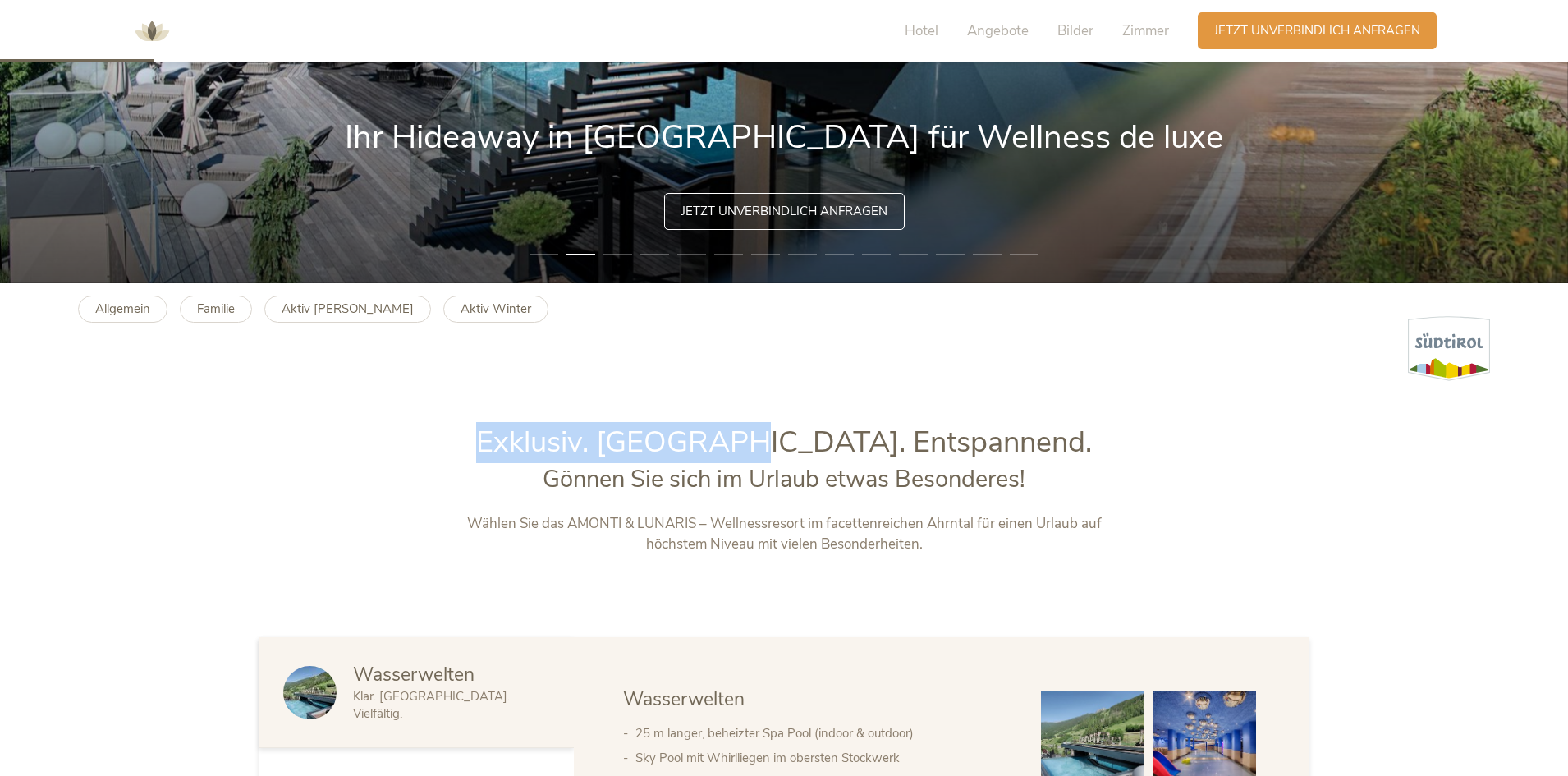
click at [561, 438] on h1 "Exklusiv. Luxuriös. Entspannend." at bounding box center [785, 443] width 686 height 41
drag, startPoint x: 563, startPoint y: 437, endPoint x: 1027, endPoint y: 403, distance: 465.2
copy span "Exklusiv. Luxuriös. Entspannend."
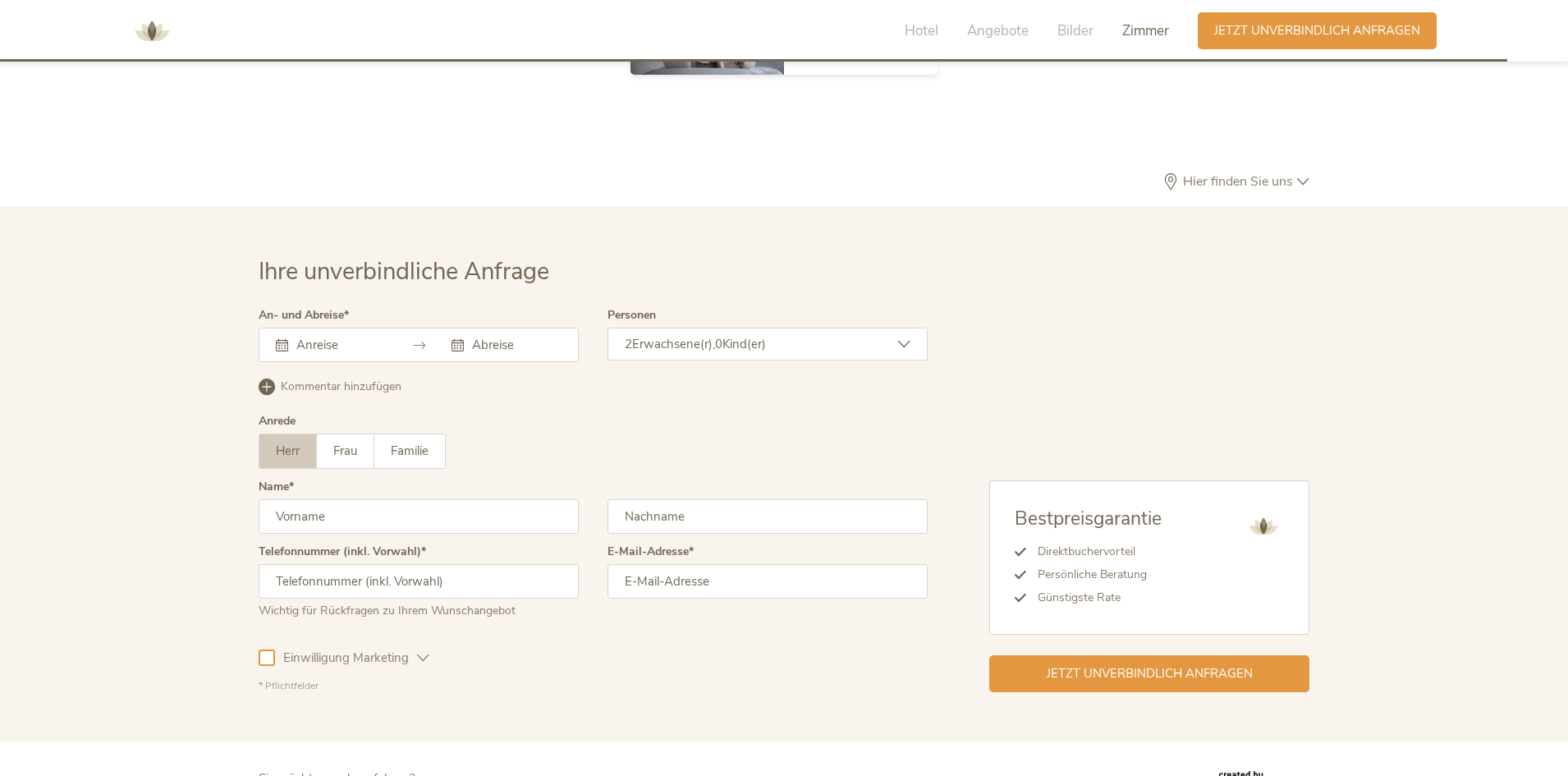
scroll to position [5039, 0]
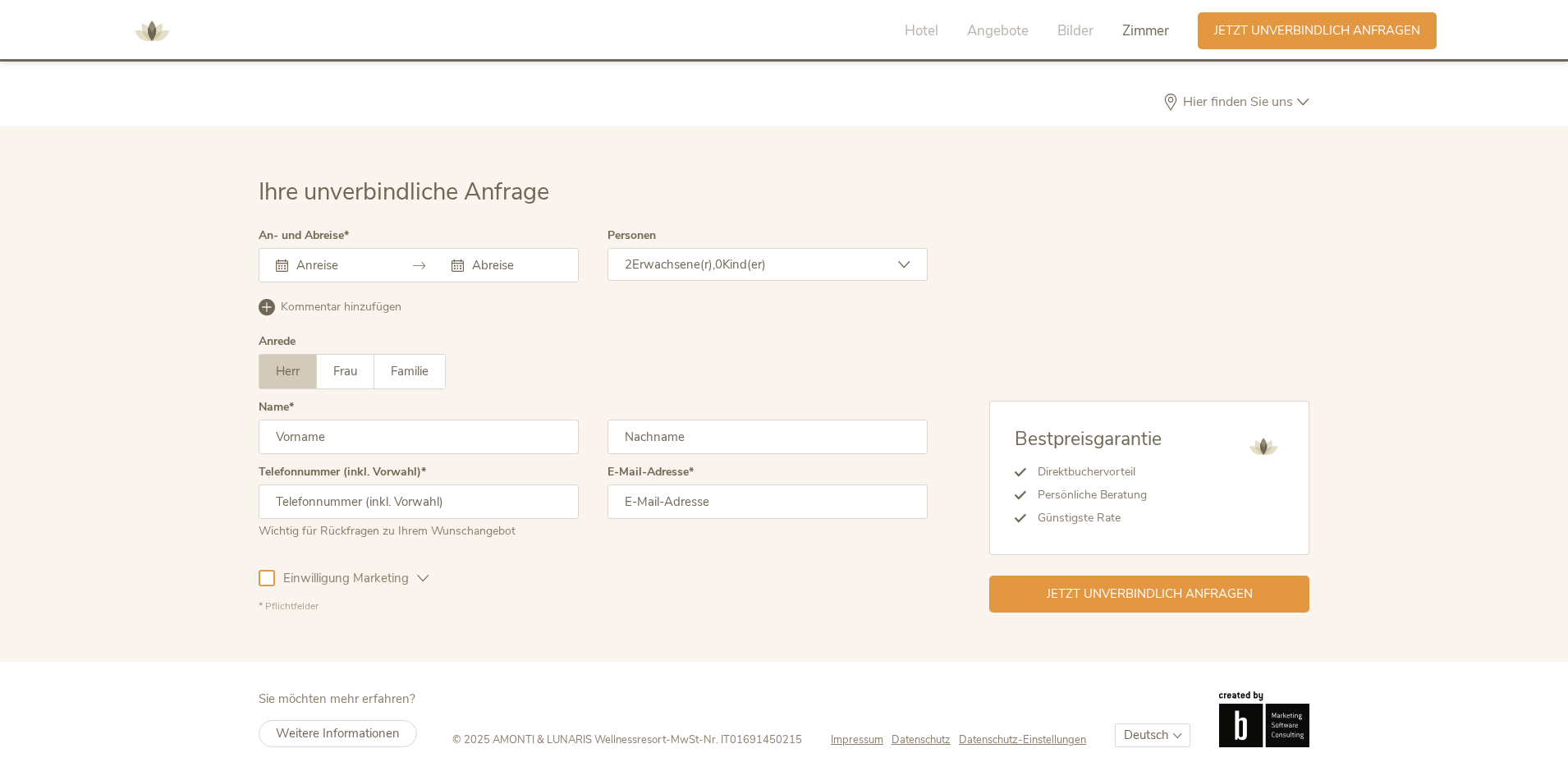
click at [1165, 735] on select "Deutsch Italiano" at bounding box center [1153, 735] width 76 height 24
select select "/it/wellness"
click at [1115, 723] on select "Deutsch Italiano" at bounding box center [1153, 735] width 76 height 24
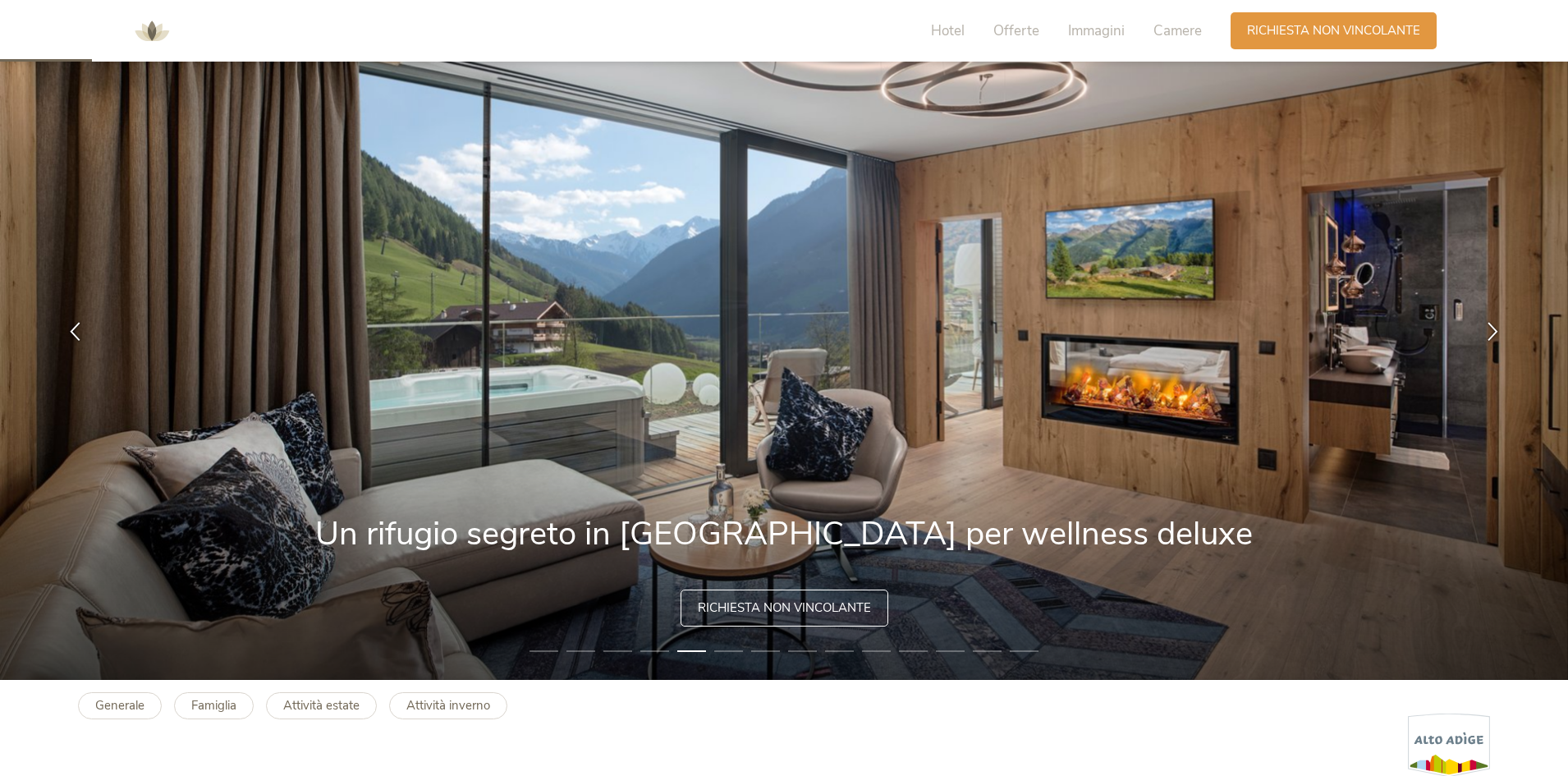
scroll to position [328, 0]
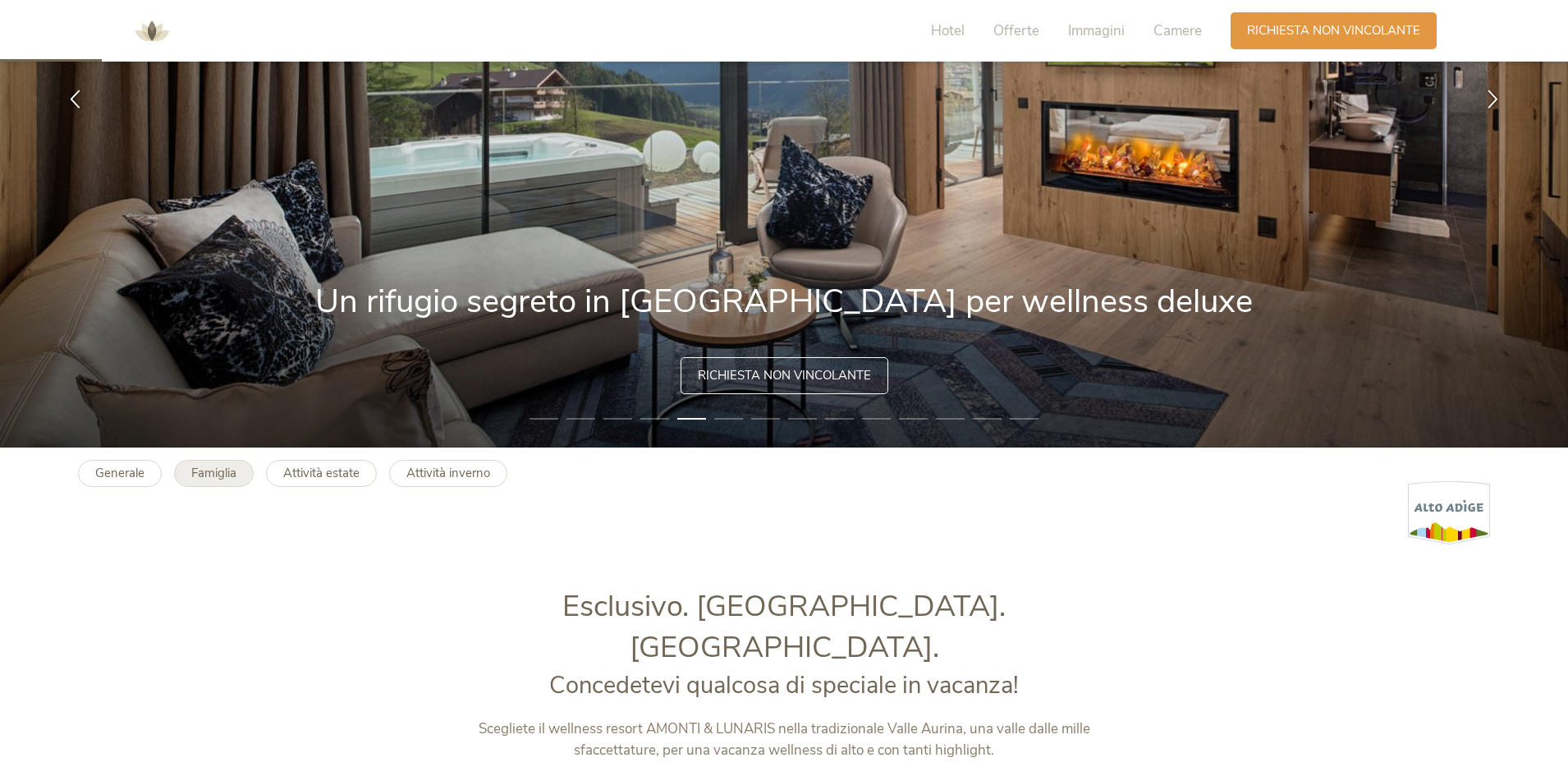
click at [220, 468] on b "Famiglia" at bounding box center [214, 473] width 45 height 16
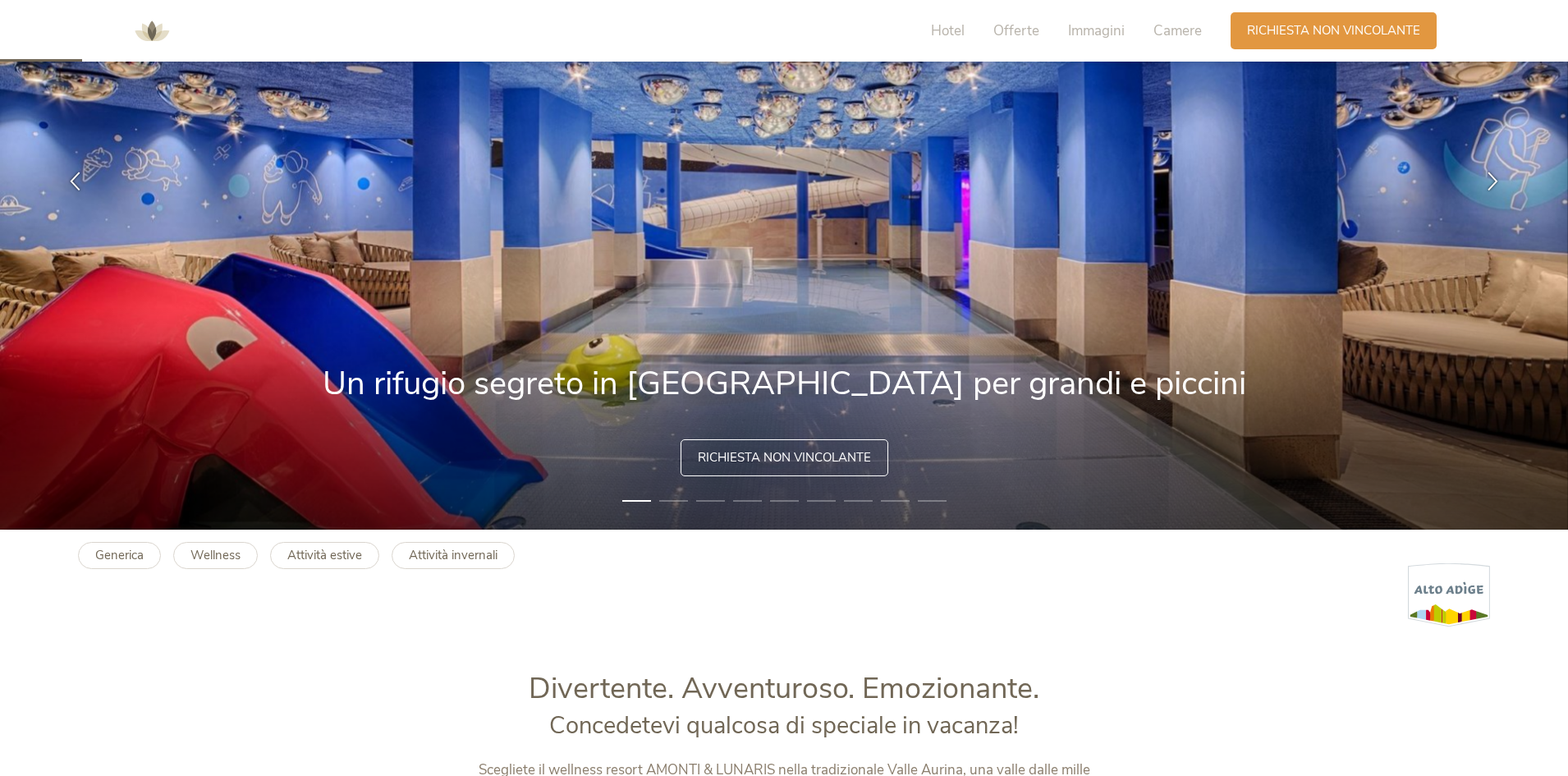
scroll to position [328, 0]
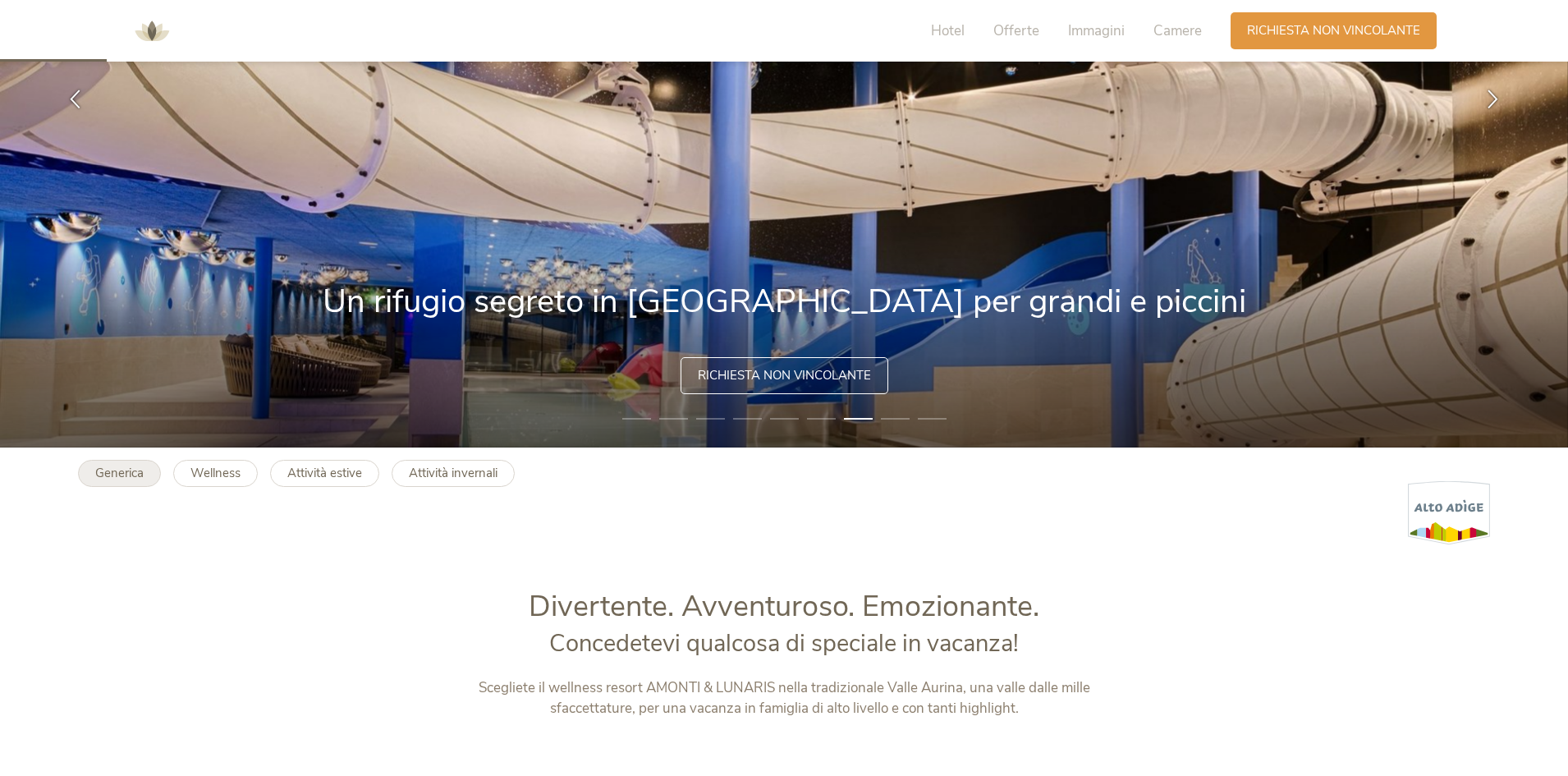
click at [116, 468] on b "Generica" at bounding box center [120, 473] width 49 height 16
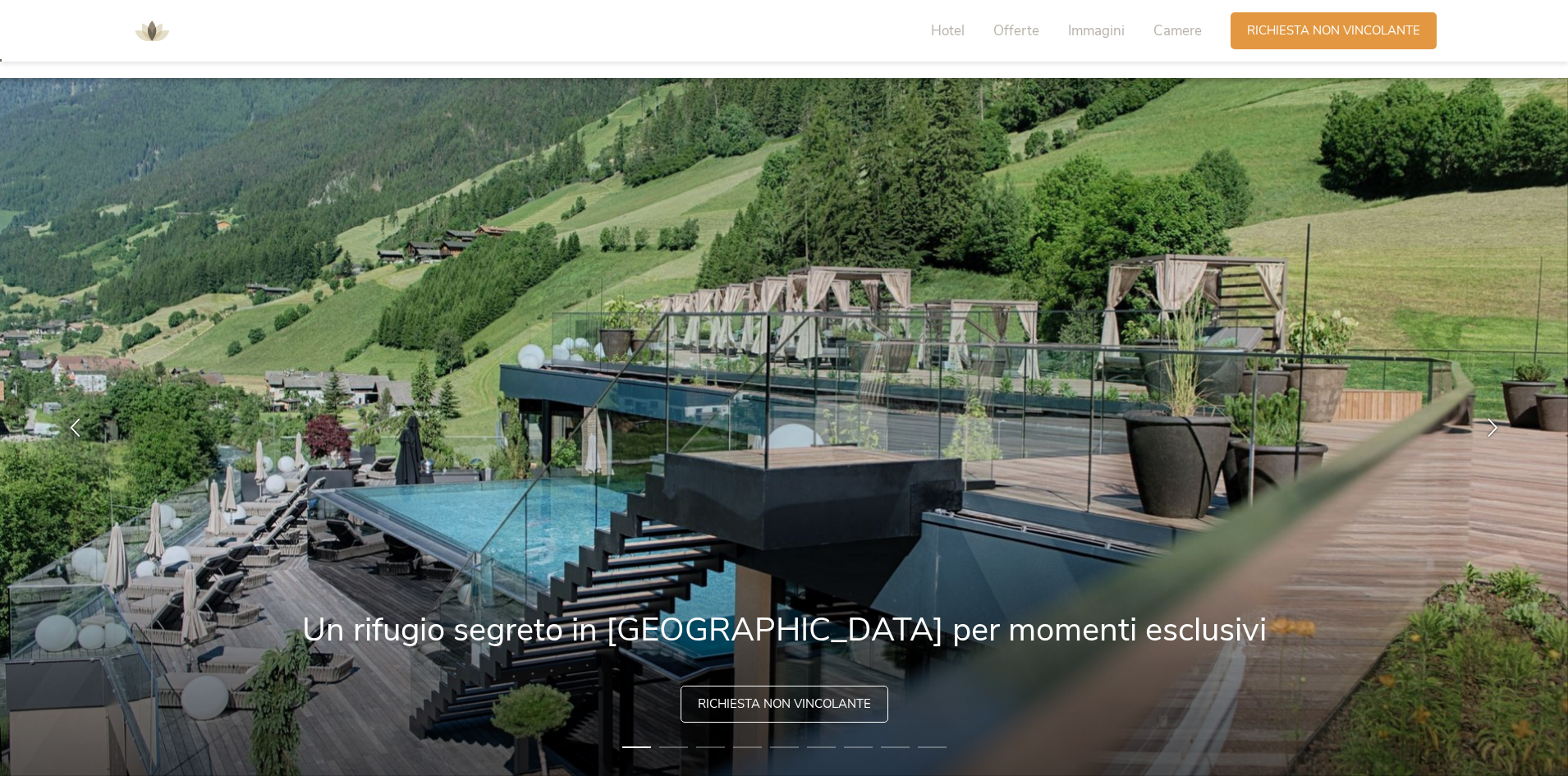
scroll to position [82, 0]
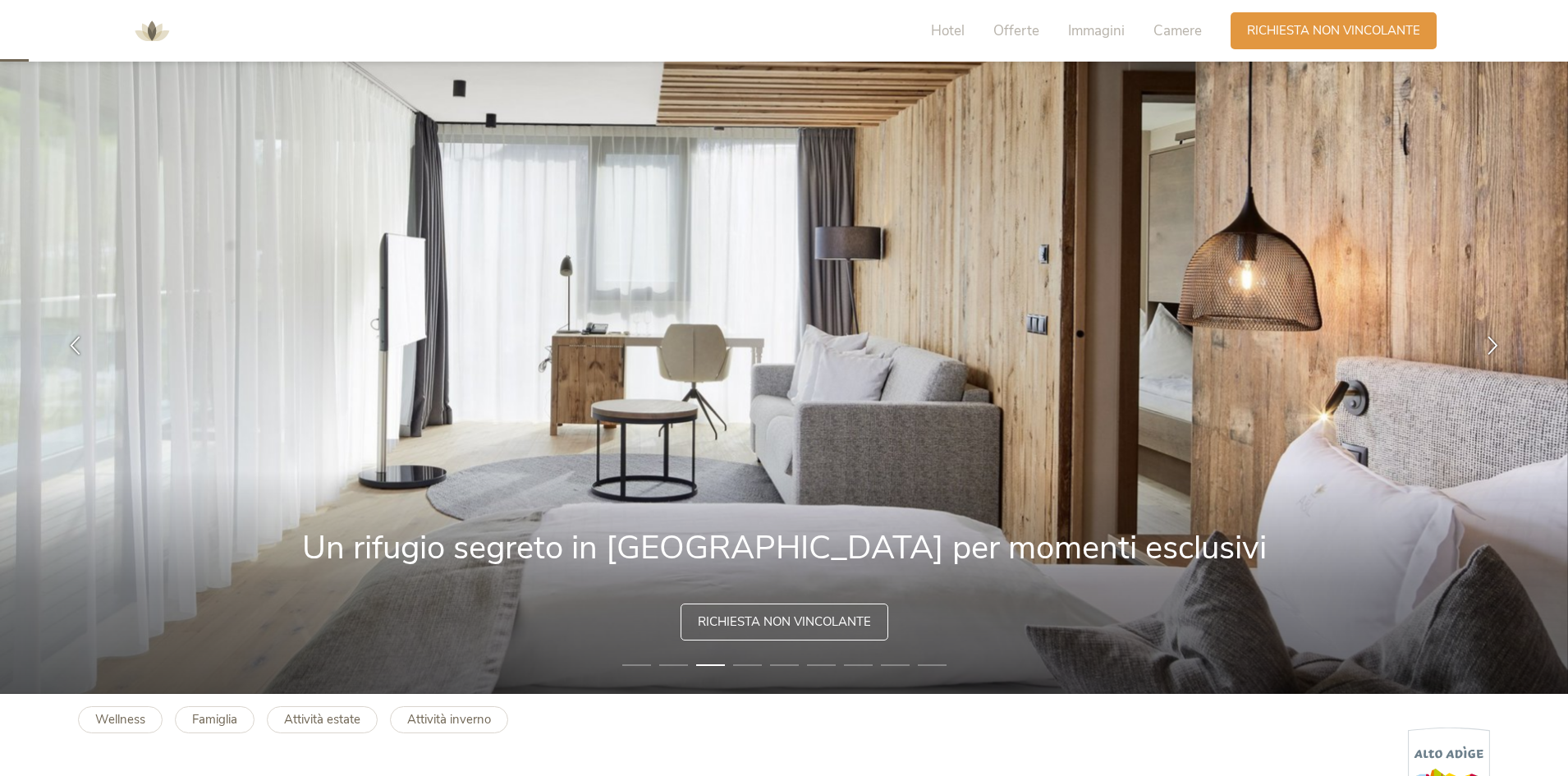
drag, startPoint x: 396, startPoint y: 543, endPoint x: 568, endPoint y: 550, distance: 172.1
click at [568, 550] on img at bounding box center [784, 345] width 1568 height 698
drag, startPoint x: 360, startPoint y: 542, endPoint x: 777, endPoint y: 564, distance: 417.6
click at [777, 564] on img at bounding box center [784, 345] width 1568 height 698
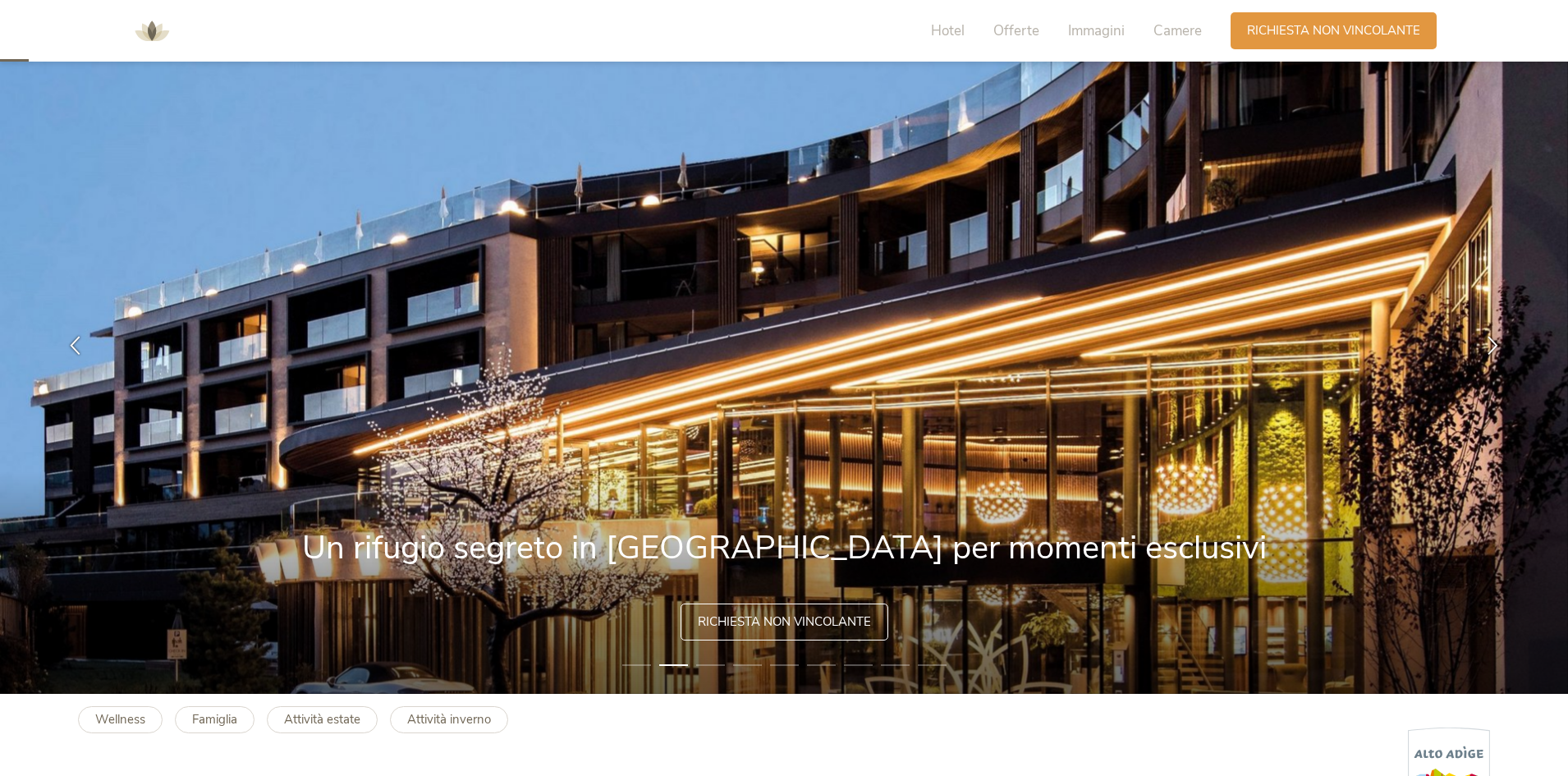
drag, startPoint x: 841, startPoint y: 548, endPoint x: 415, endPoint y: 543, distance: 426.0
click at [415, 543] on img at bounding box center [784, 345] width 1568 height 698
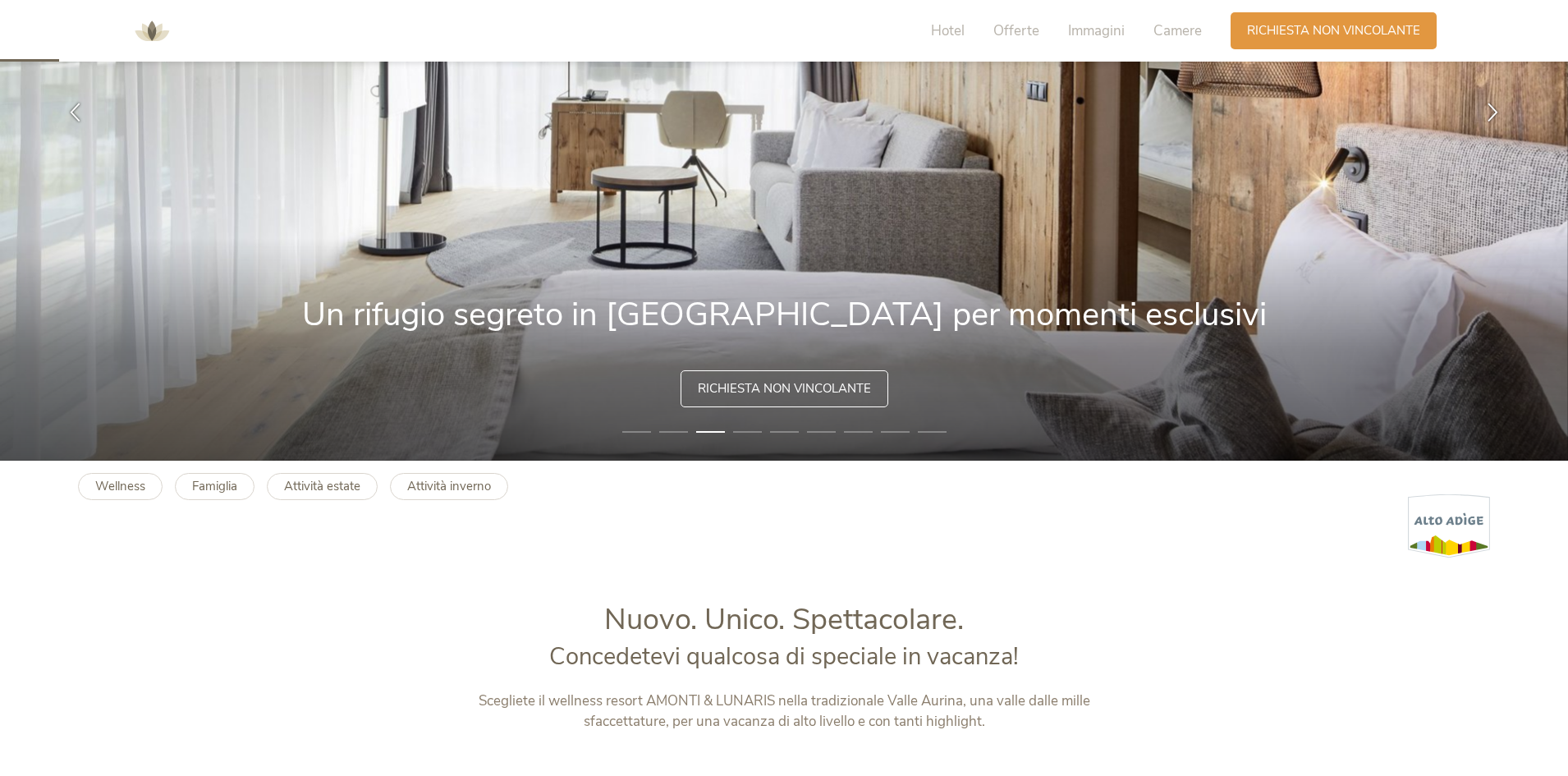
scroll to position [328, 0]
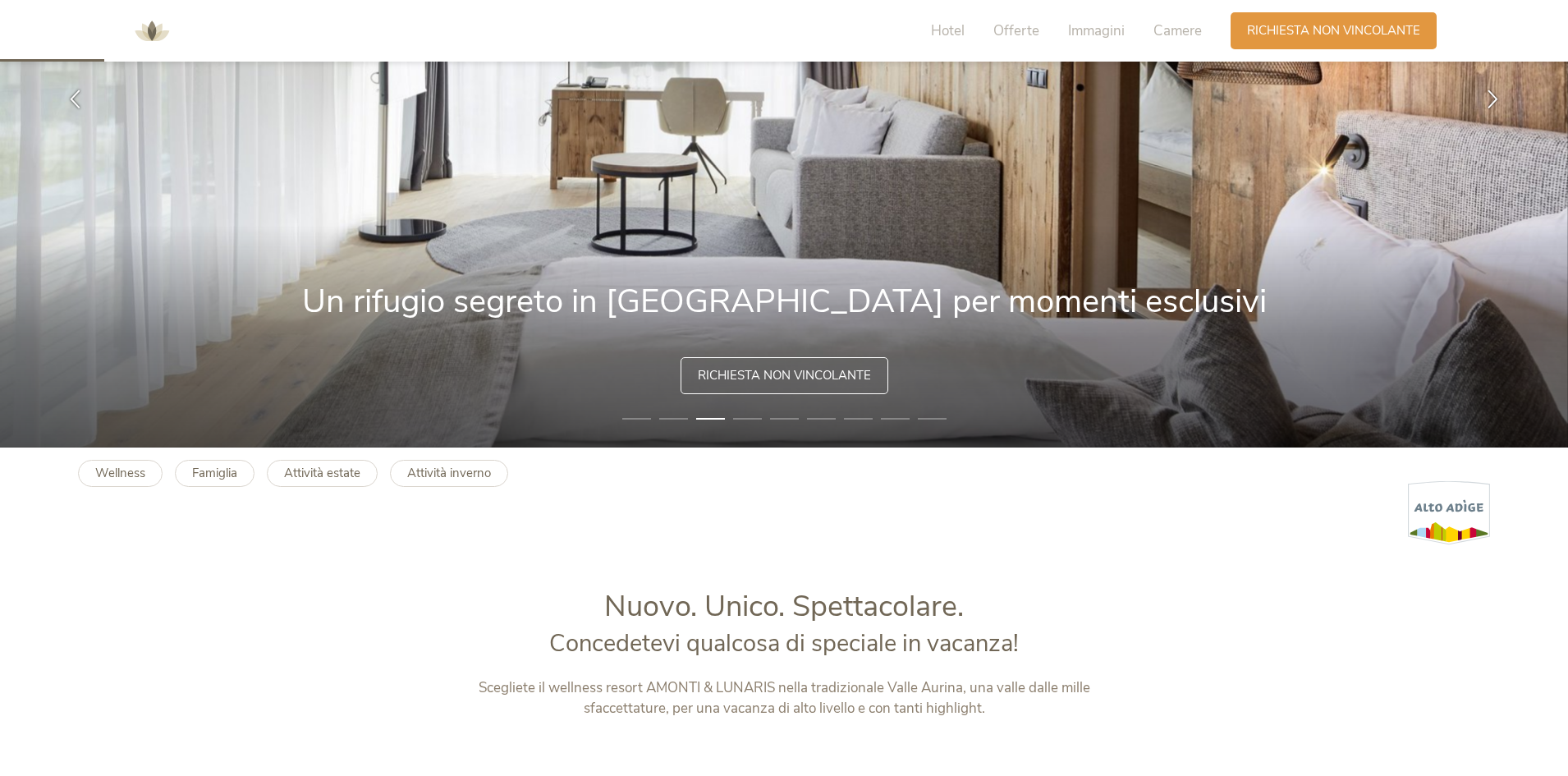
drag, startPoint x: 351, startPoint y: 285, endPoint x: 973, endPoint y: 342, distance: 624.6
click at [973, 342] on img at bounding box center [784, 98] width 1568 height 698
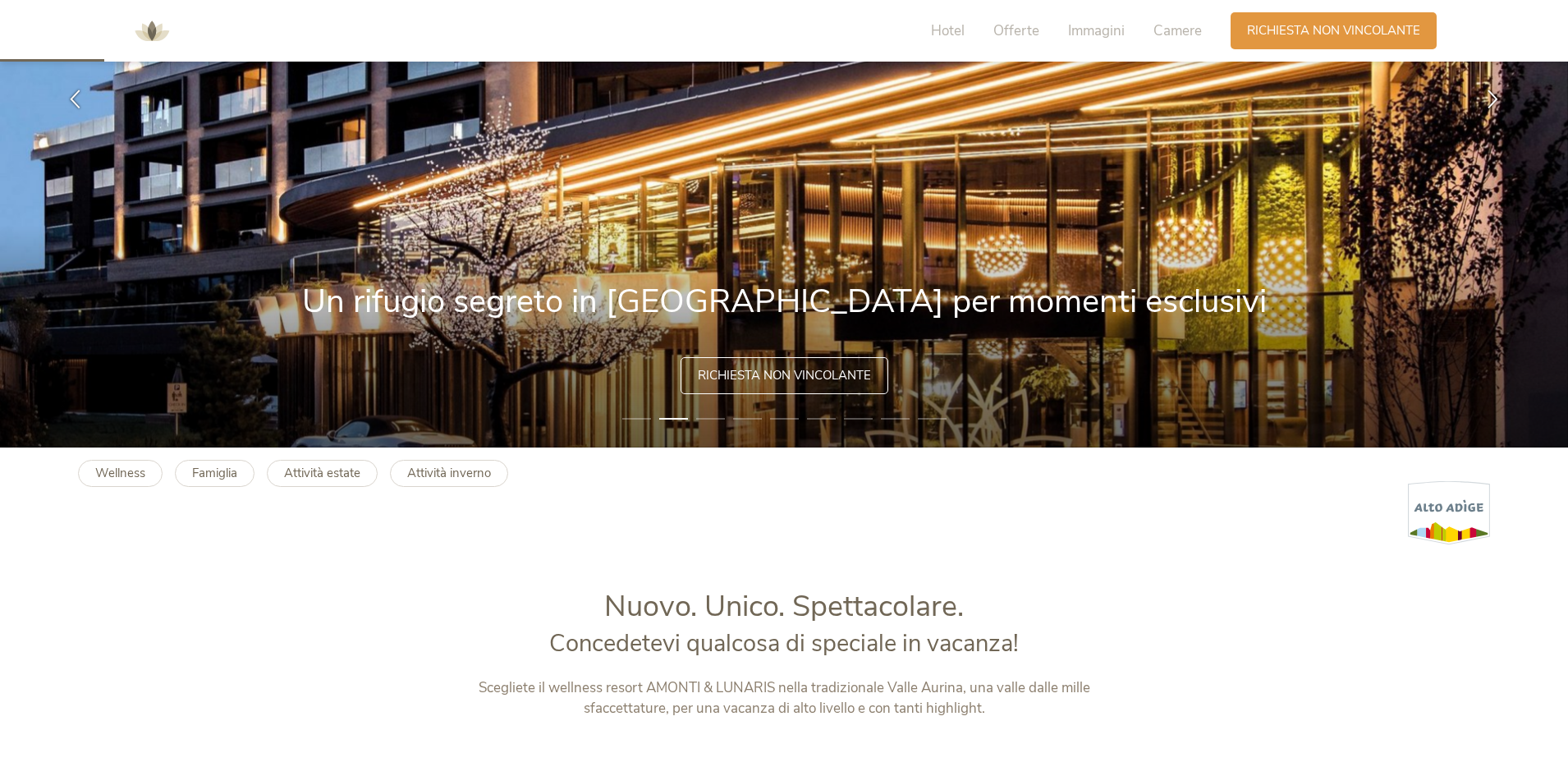
click at [829, 294] on img at bounding box center [784, 98] width 1568 height 698
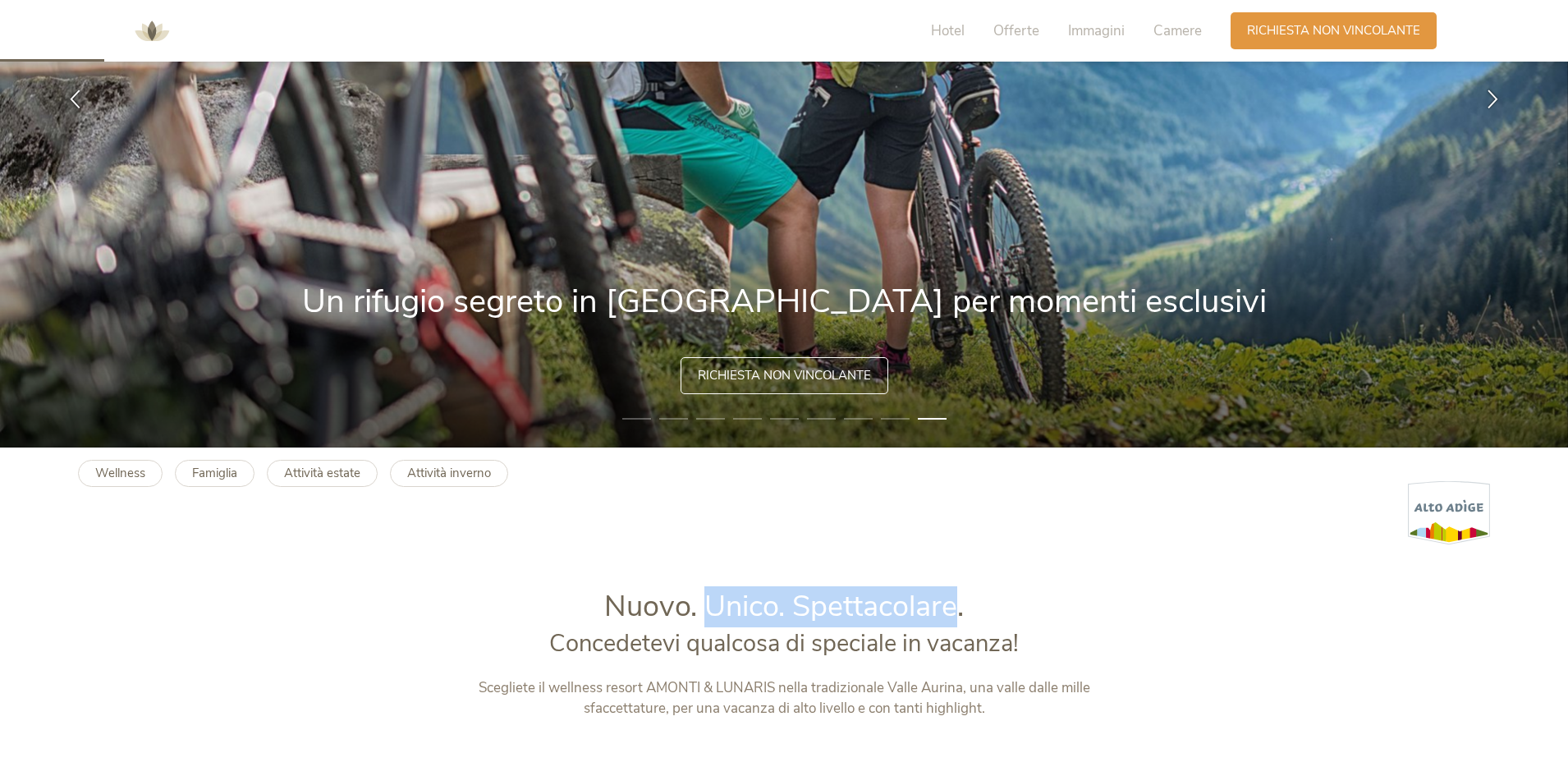
drag, startPoint x: 707, startPoint y: 604, endPoint x: 955, endPoint y: 600, distance: 248.0
click at [955, 600] on span "Nuovo. Unico. Spettacolare." at bounding box center [784, 606] width 359 height 40
copy span "Unico. Spettacolare"
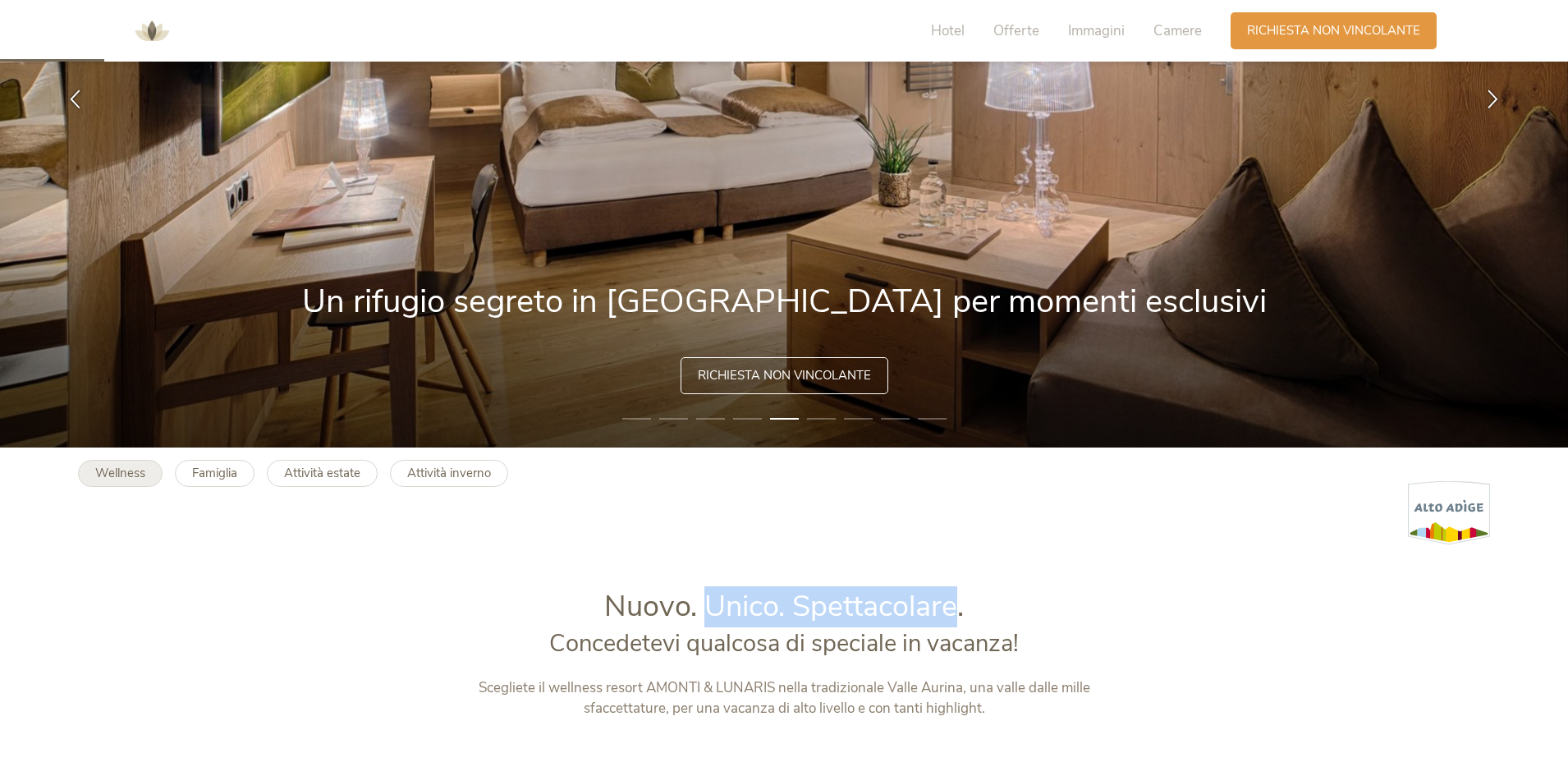
click at [110, 472] on b "Wellness" at bounding box center [120, 473] width 50 height 16
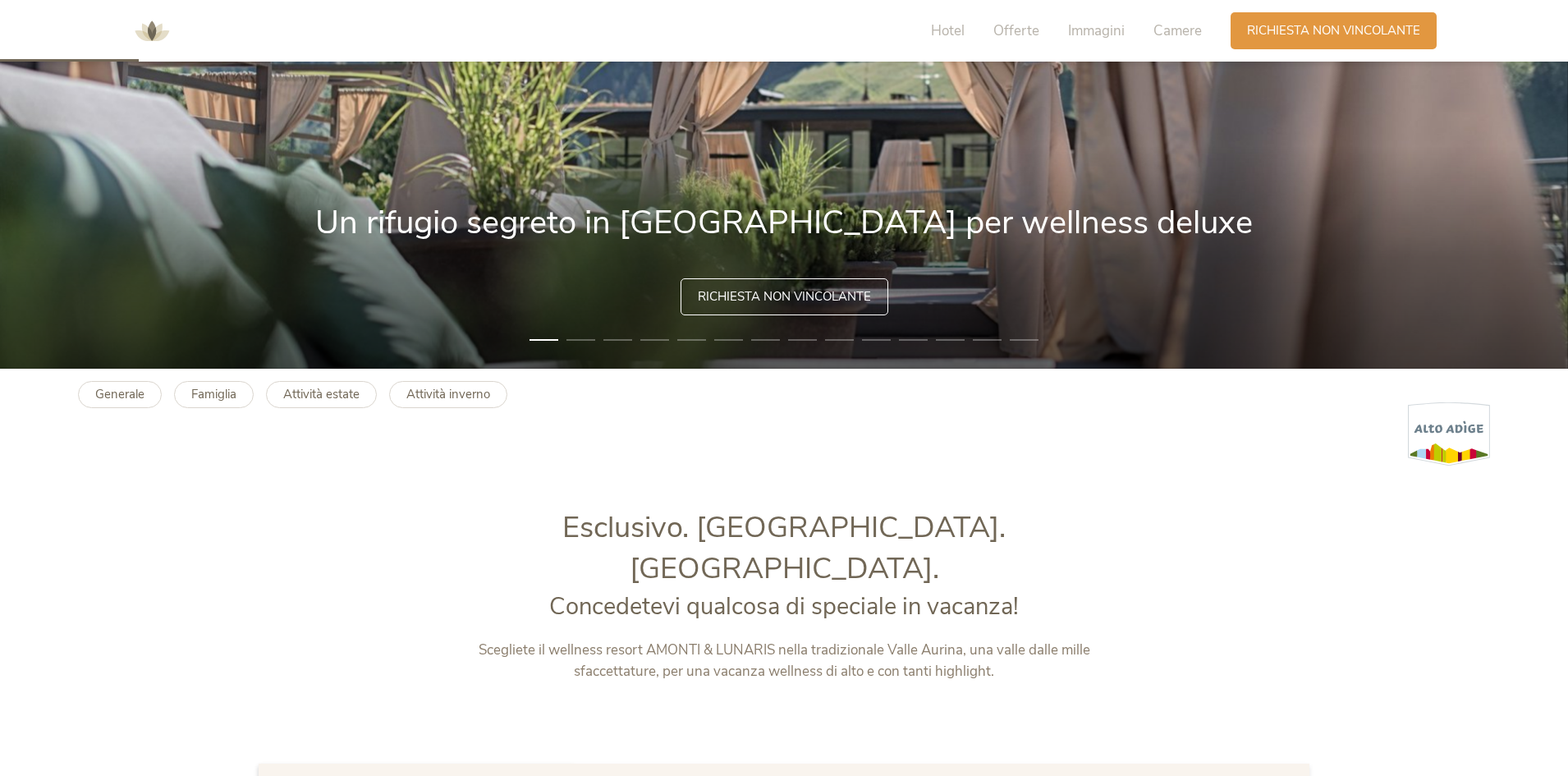
scroll to position [411, 0]
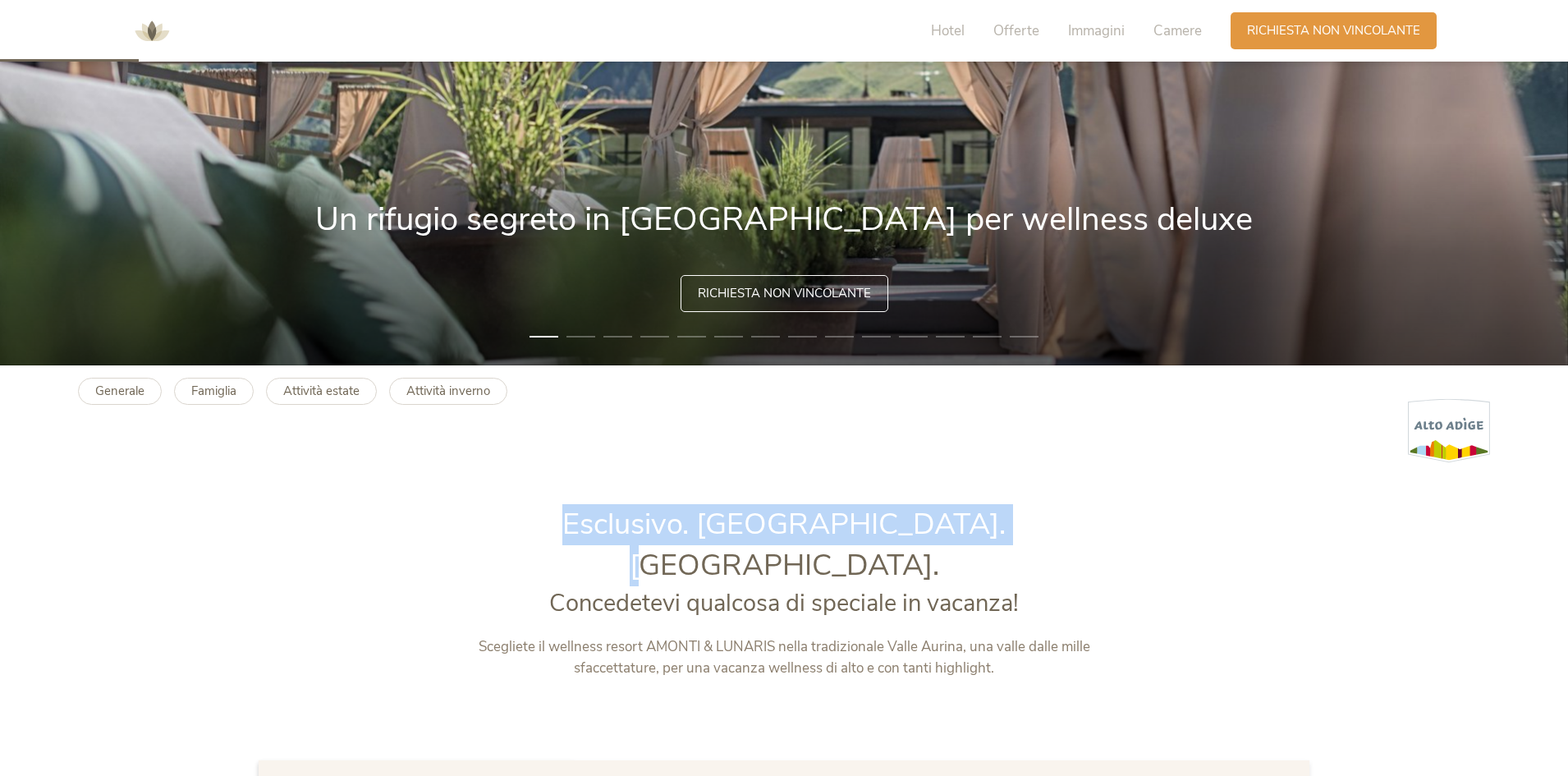
drag, startPoint x: 571, startPoint y: 524, endPoint x: 983, endPoint y: 515, distance: 412.1
click at [983, 515] on h1 "Esclusivo. Lussuoso. Rilassante." at bounding box center [785, 545] width 686 height 83
copy span "Esclusivo. Lussuoso. Rilassante"
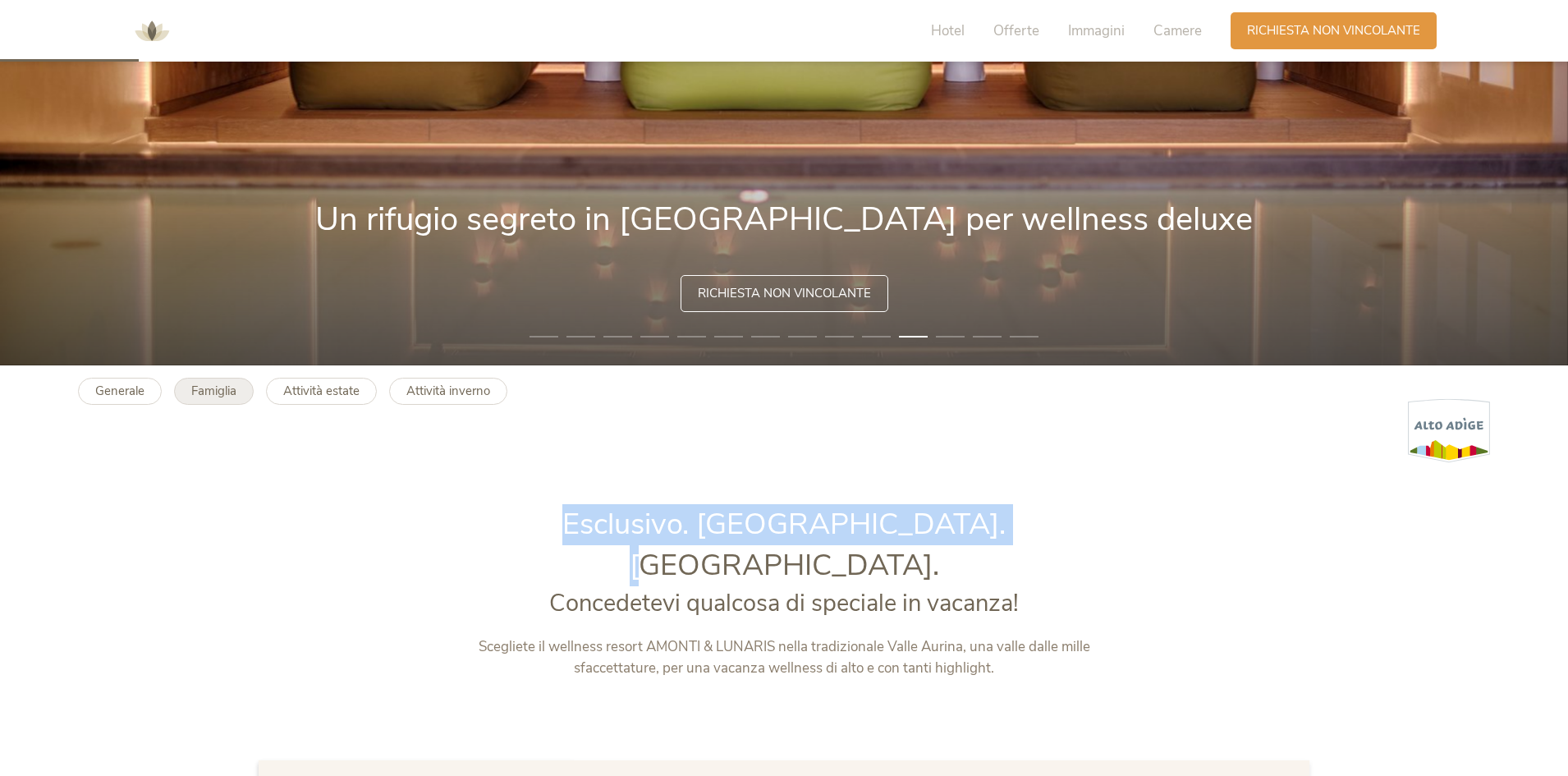
click at [214, 391] on b "Famiglia" at bounding box center [214, 391] width 45 height 16
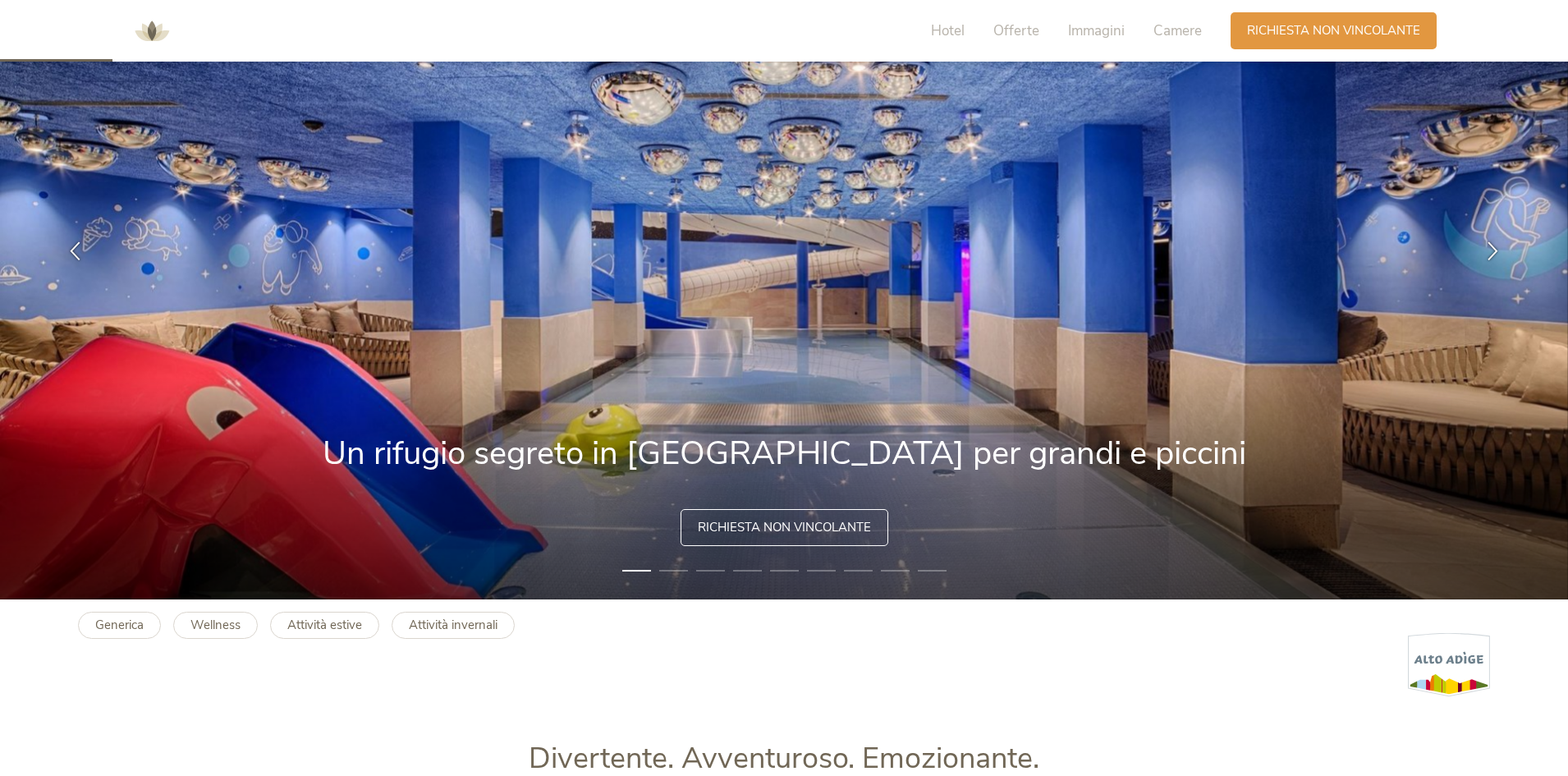
scroll to position [411, 0]
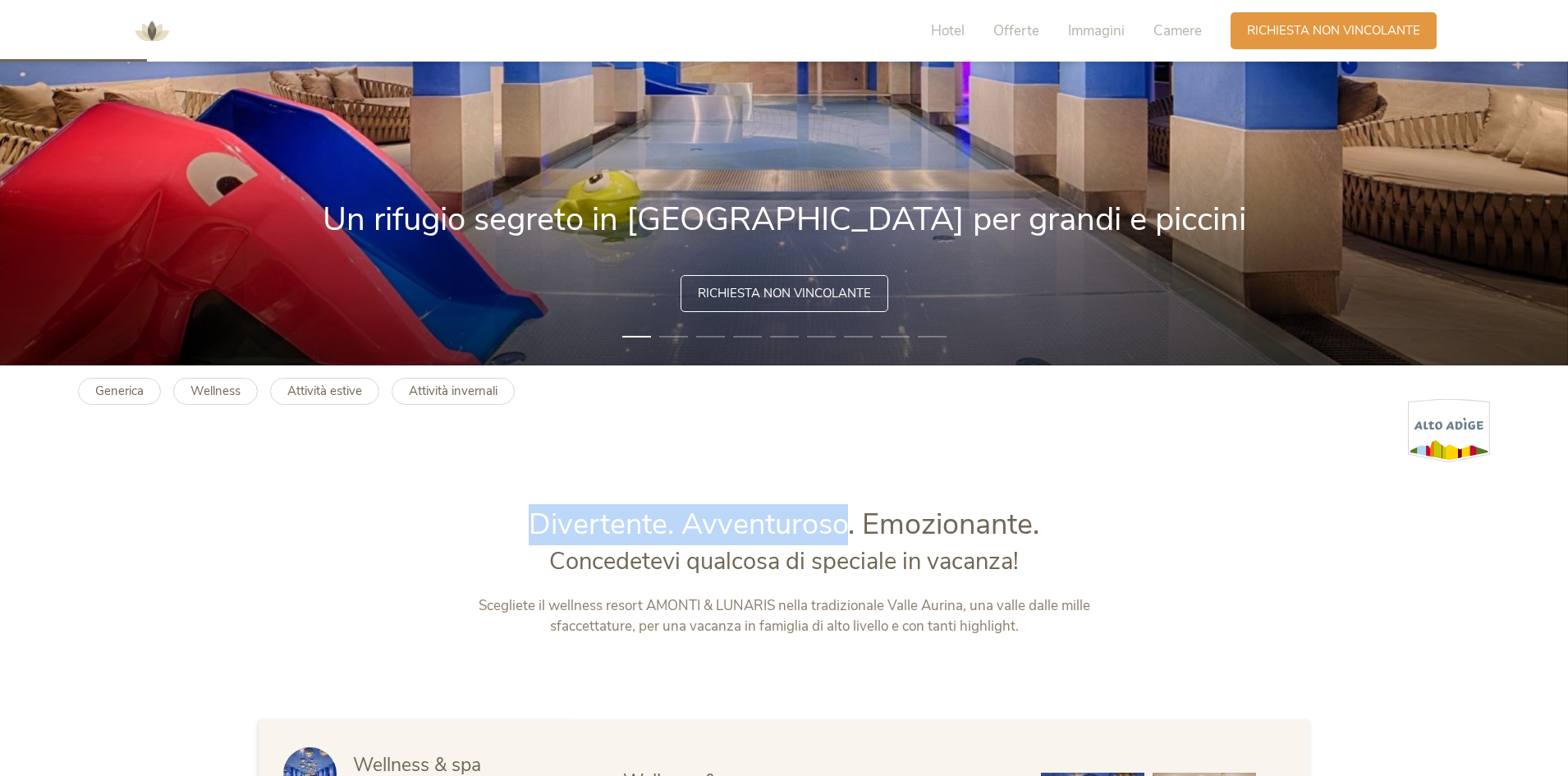
drag, startPoint x: 509, startPoint y: 515, endPoint x: 848, endPoint y: 495, distance: 339.6
copy span "Divertente. Avventuroso"
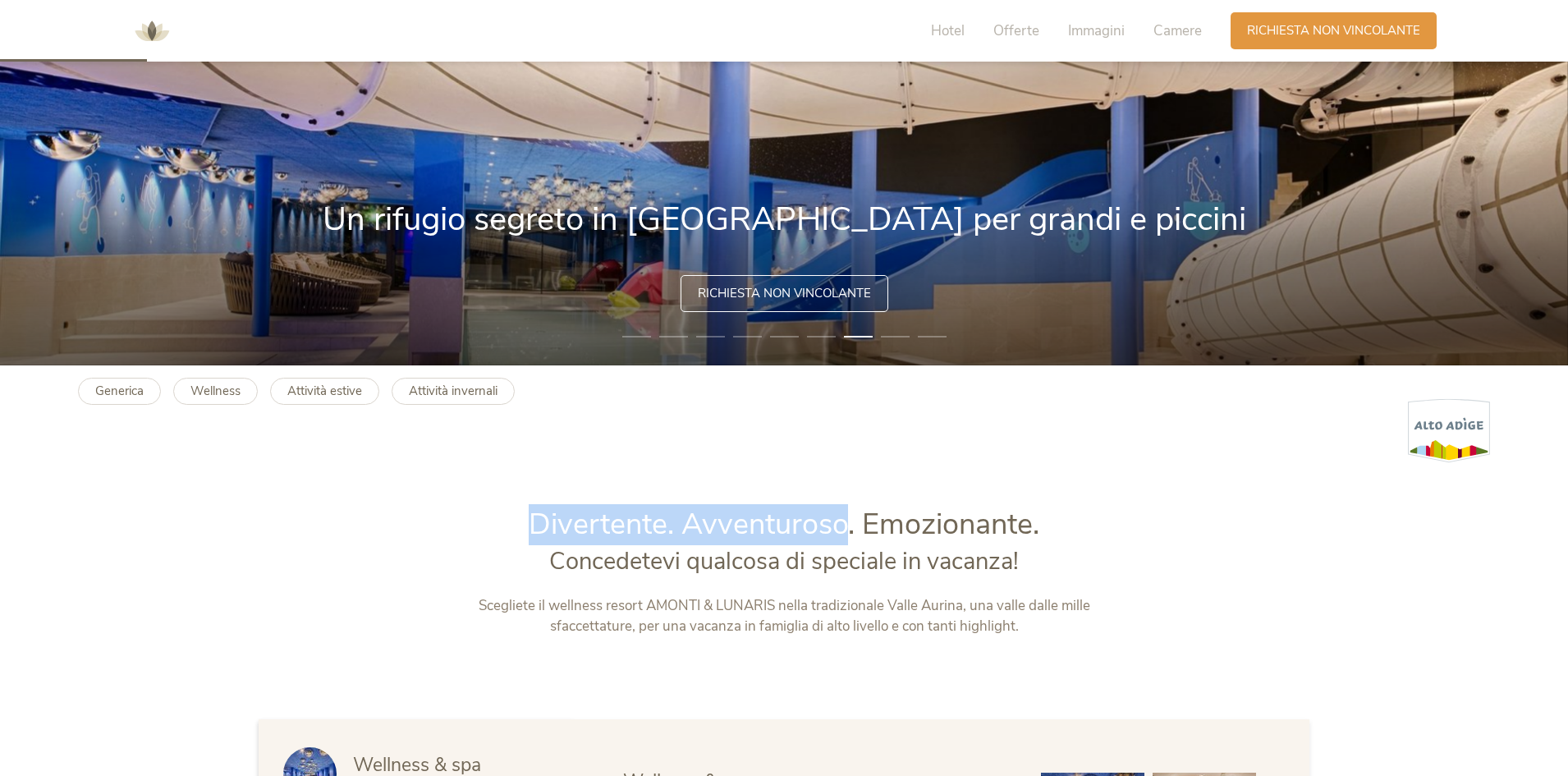
click at [828, 523] on span "Divertente. Avventuroso. Emozionante." at bounding box center [783, 524] width 510 height 40
drag, startPoint x: 848, startPoint y: 521, endPoint x: 509, endPoint y: 524, distance: 339.0
click at [509, 524] on h1 "Divertente. Avventuroso. Emozionante." at bounding box center [785, 524] width 686 height 41
copy span "Divertente. Avventuroso"
